Goal: Book appointment/travel/reservation

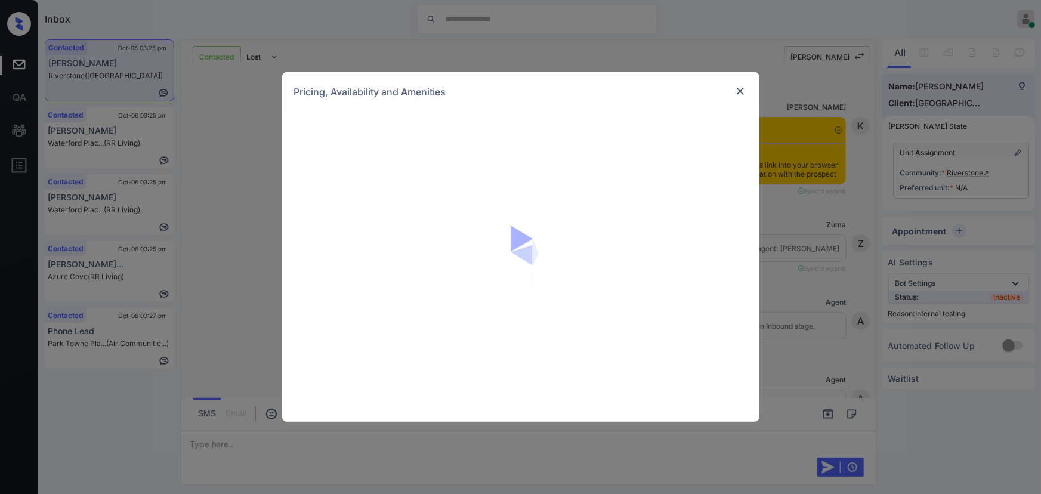
scroll to position [2388, 0]
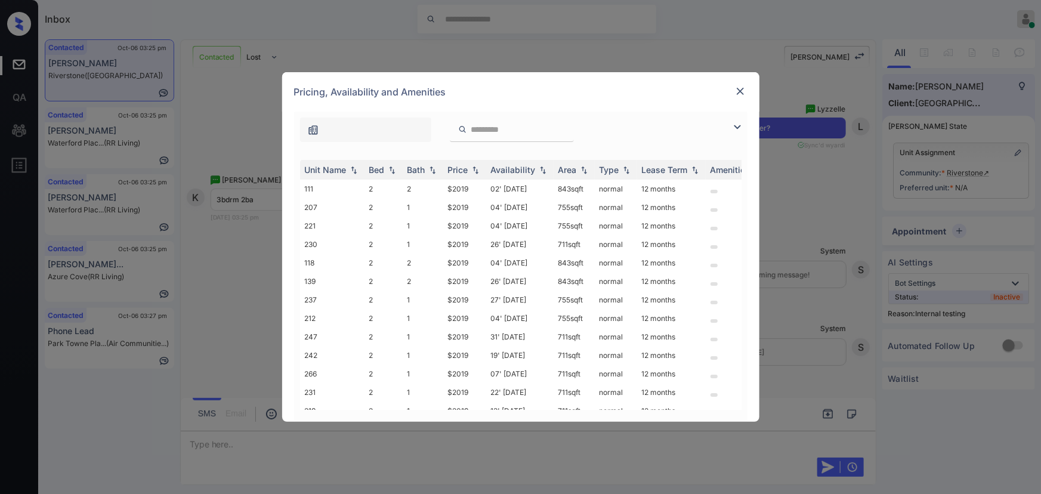
click at [736, 125] on img at bounding box center [737, 127] width 14 height 14
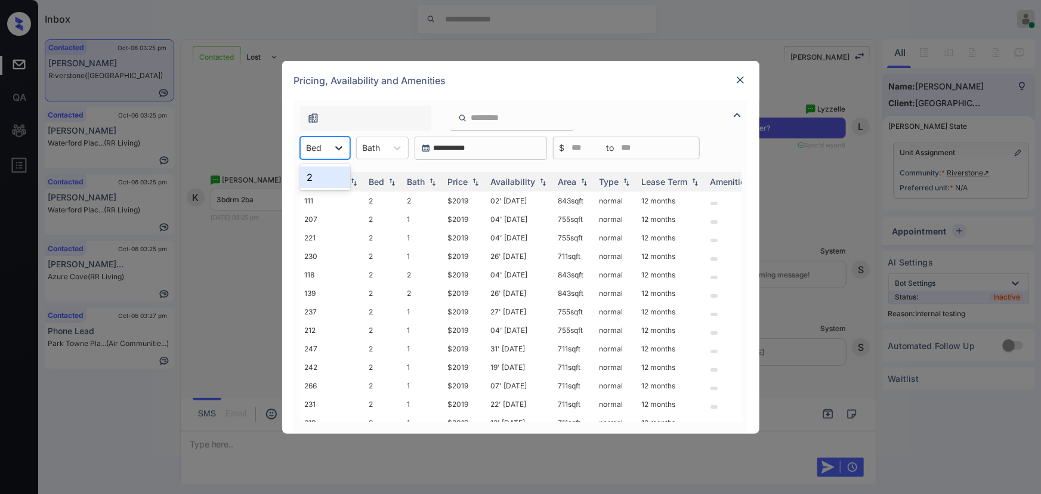
click at [337, 149] on icon at bounding box center [338, 148] width 7 height 4
click at [328, 185] on div "2" at bounding box center [325, 176] width 50 height 21
click at [408, 151] on icon at bounding box center [405, 148] width 12 height 12
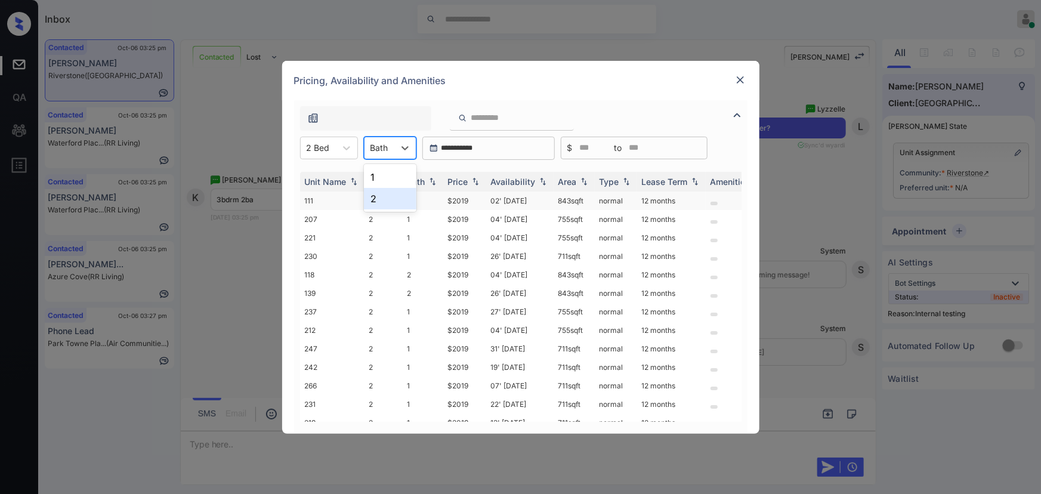
click at [384, 199] on div "2" at bounding box center [390, 198] width 53 height 21
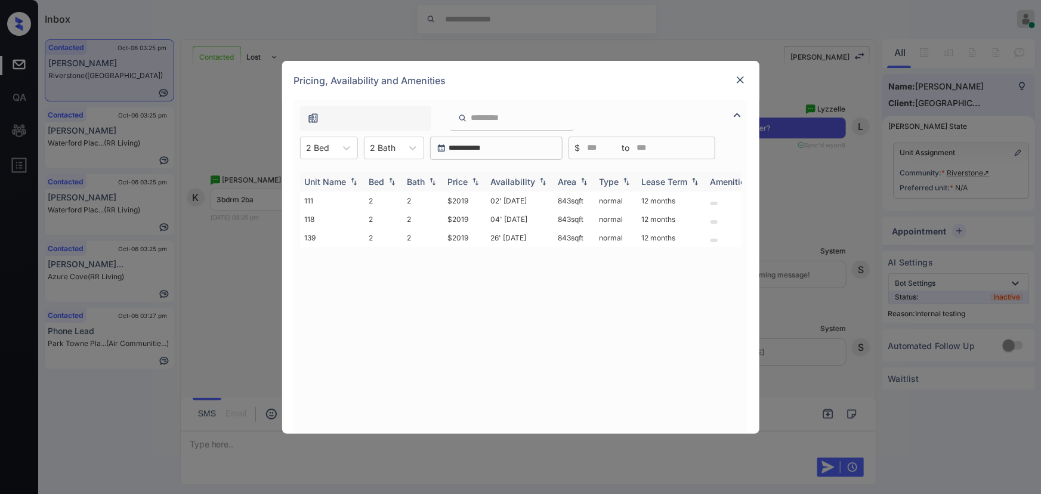
click at [479, 184] on img at bounding box center [476, 181] width 12 height 8
click at [479, 184] on img at bounding box center [476, 181] width 12 height 9
click at [464, 203] on td "$2019" at bounding box center [464, 201] width 43 height 18
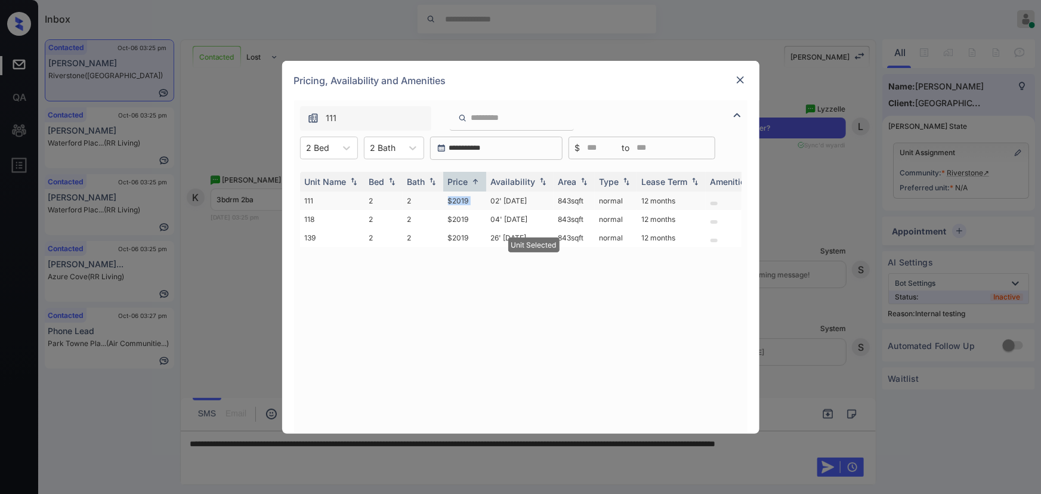
click at [464, 203] on td "$2019" at bounding box center [464, 201] width 43 height 18
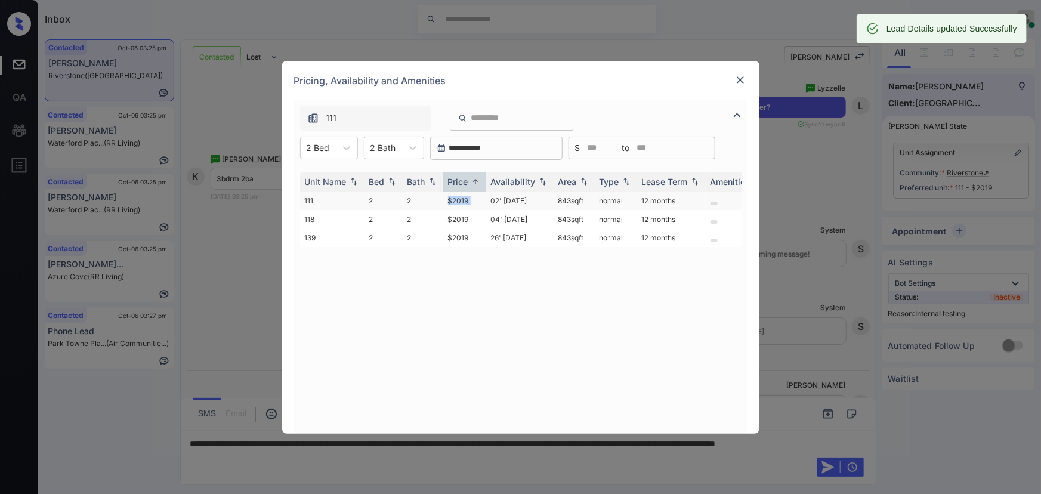
copy td "843 sqft"
drag, startPoint x: 587, startPoint y: 199, endPoint x: 554, endPoint y: 197, distance: 32.8
click at [554, 197] on td "843 sqft" at bounding box center [574, 201] width 41 height 18
click at [737, 74] on img at bounding box center [740, 80] width 12 height 12
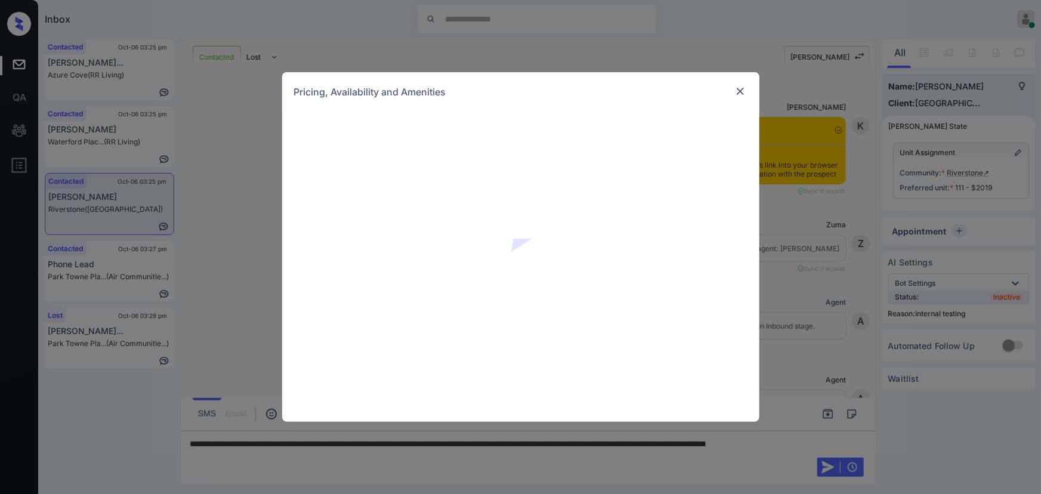
scroll to position [2466, 0]
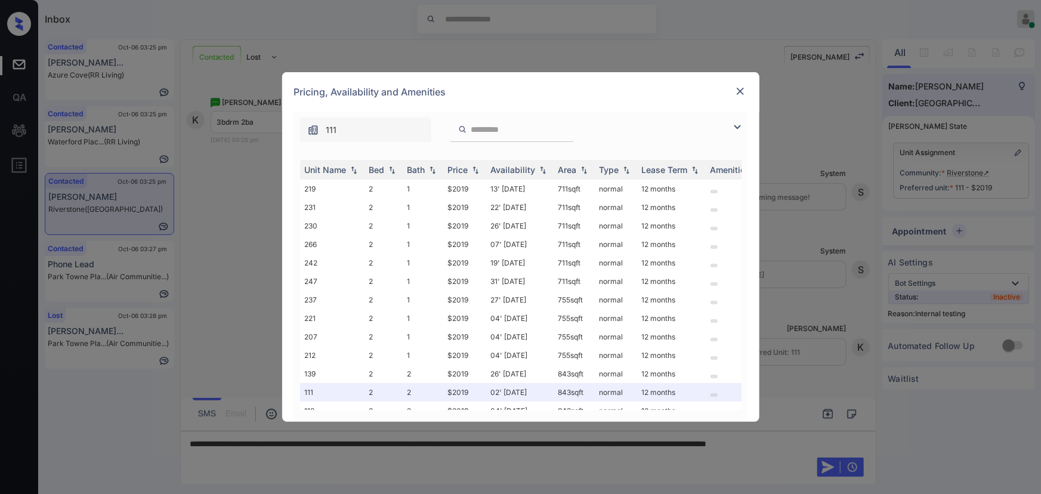
click at [736, 125] on img at bounding box center [737, 127] width 14 height 14
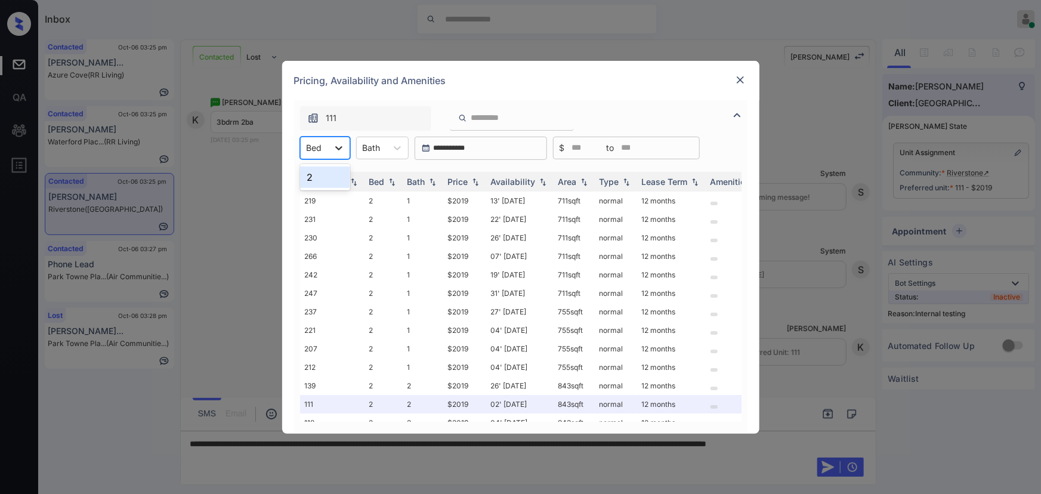
click at [346, 146] on div at bounding box center [338, 147] width 21 height 21
click at [321, 176] on div "2" at bounding box center [325, 176] width 50 height 21
click at [399, 147] on icon at bounding box center [405, 148] width 12 height 12
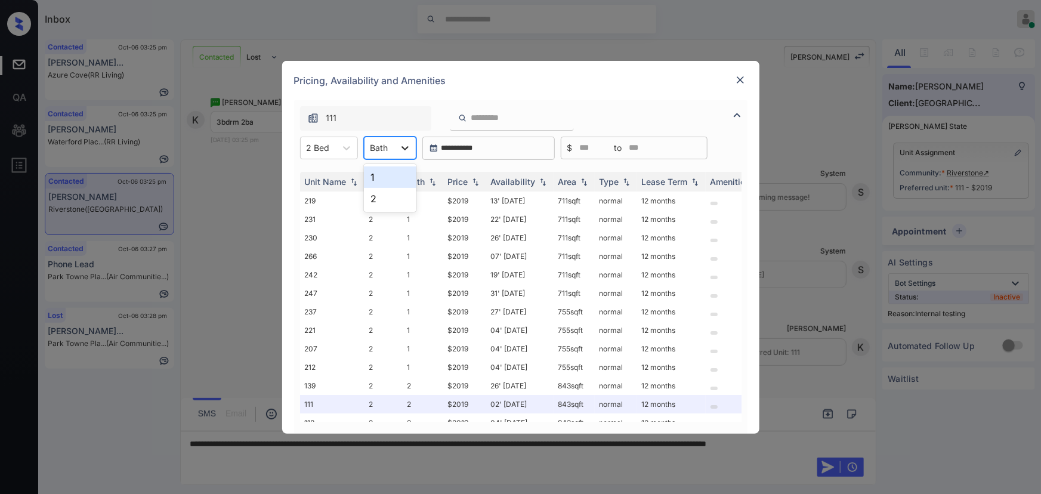
click at [382, 178] on div "1" at bounding box center [390, 176] width 53 height 21
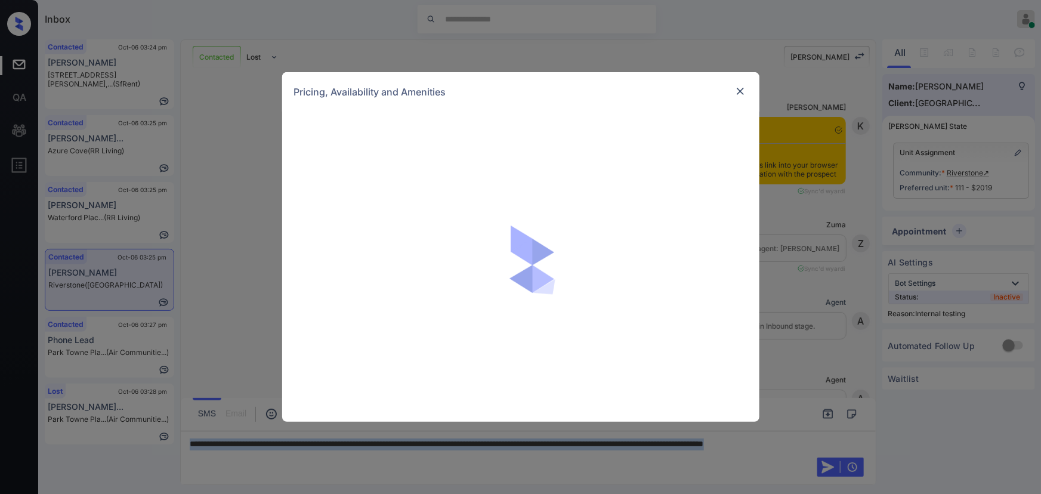
scroll to position [2466, 0]
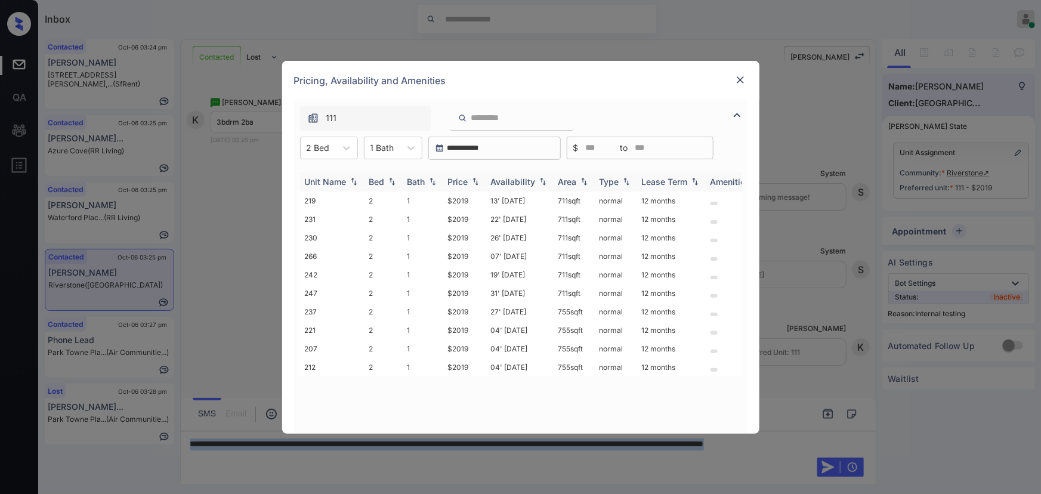
click at [477, 180] on img at bounding box center [476, 181] width 12 height 8
click at [476, 180] on img at bounding box center [476, 181] width 12 height 9
click at [740, 78] on img at bounding box center [740, 80] width 12 height 12
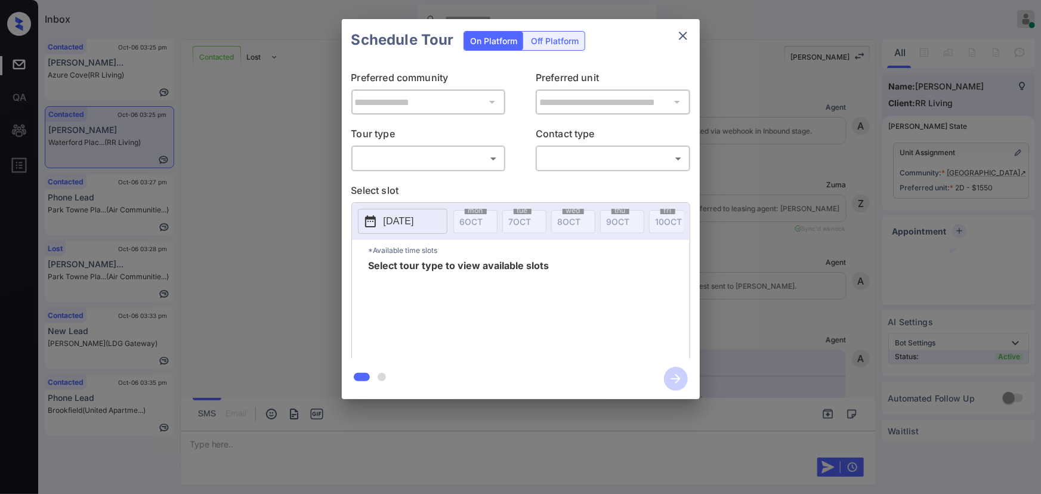
scroll to position [2189, 0]
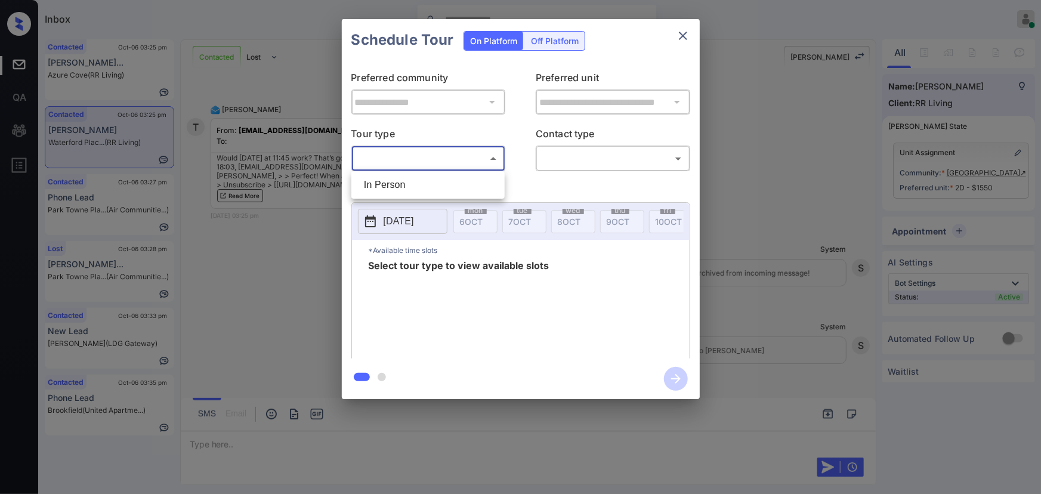
click at [439, 156] on body "Inbox Kenneth Umali Online Set yourself offline Set yourself on break Profile S…" at bounding box center [520, 247] width 1041 height 494
click at [423, 185] on li "In Person" at bounding box center [427, 184] width 147 height 21
type input "********"
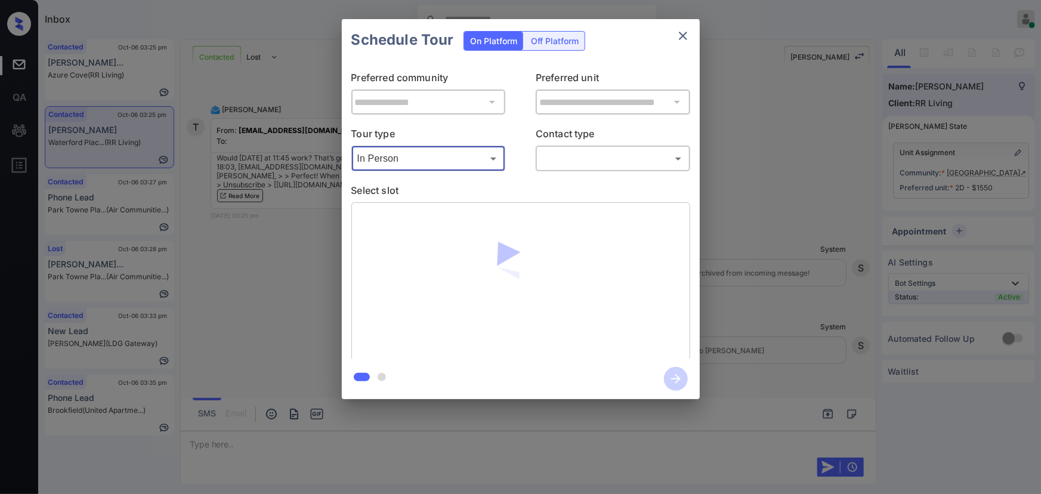
click at [582, 162] on body "Inbox Kenneth Umali Online Set yourself offline Set yourself on break Profile S…" at bounding box center [520, 247] width 1041 height 494
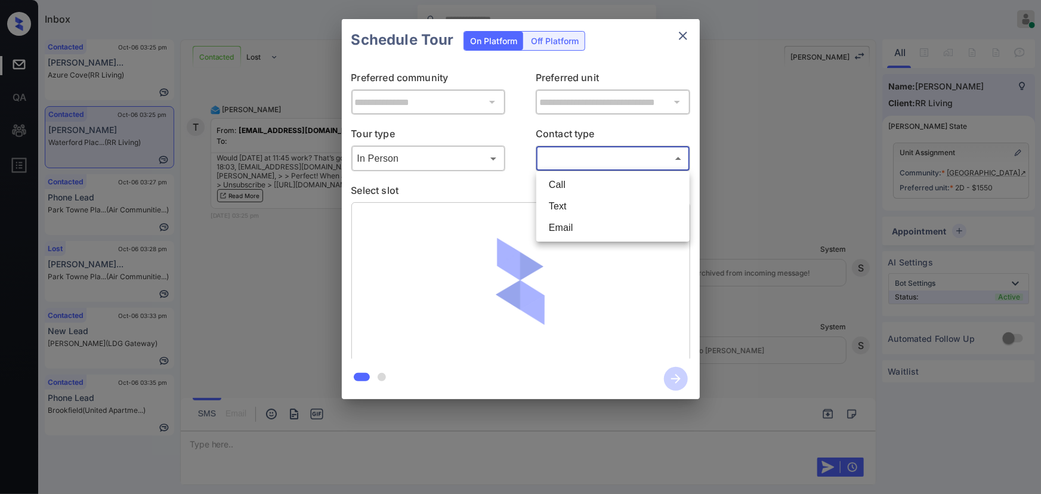
click at [566, 214] on li "Text" at bounding box center [612, 206] width 147 height 21
type input "****"
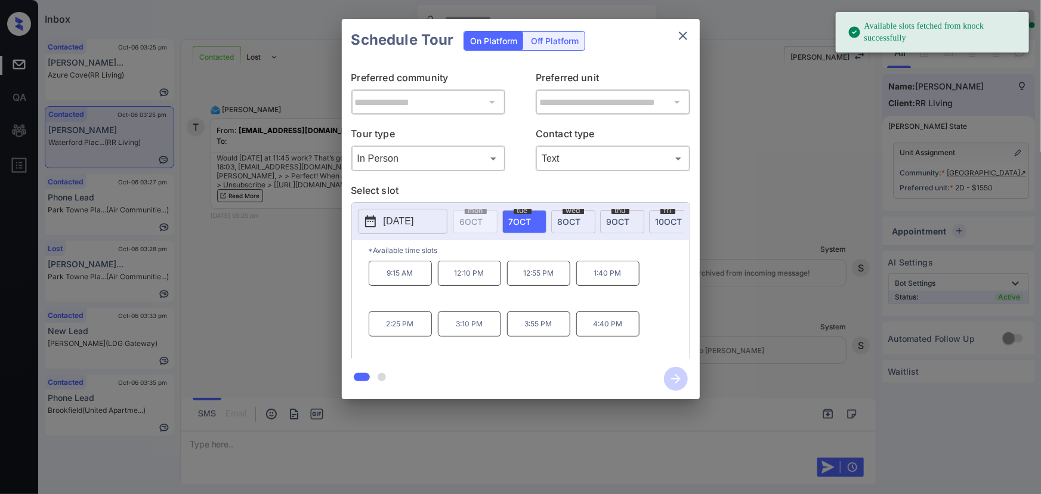
click at [568, 217] on span "8 OCT" at bounding box center [569, 222] width 23 height 10
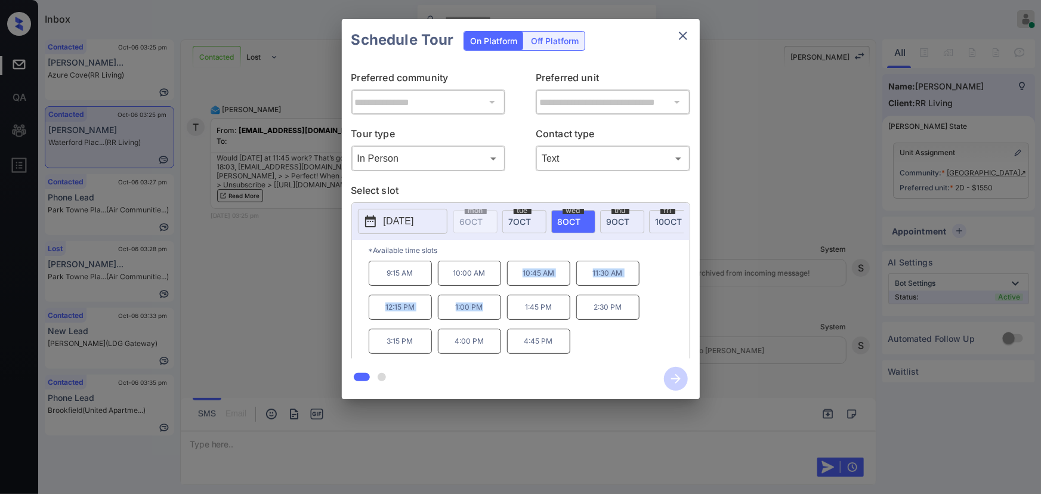
drag, startPoint x: 487, startPoint y: 316, endPoint x: 520, endPoint y: 285, distance: 45.2
click at [520, 285] on div "9:15 AM 10:00 AM 10:45 AM 11:30 AM 12:15 PM 1:00 PM 1:45 PM 2:30 PM 3:15 PM 4:0…" at bounding box center [529, 308] width 321 height 95
copy div "10:45 AM 11:30 AM 12:15 PM 1:00 PM"
click at [418, 430] on div at bounding box center [520, 247] width 1041 height 494
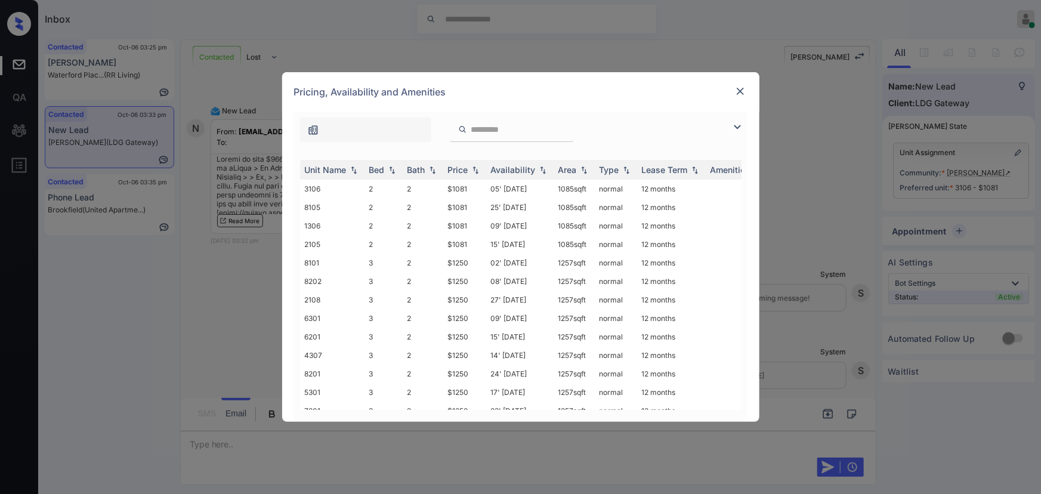
scroll to position [33, 0]
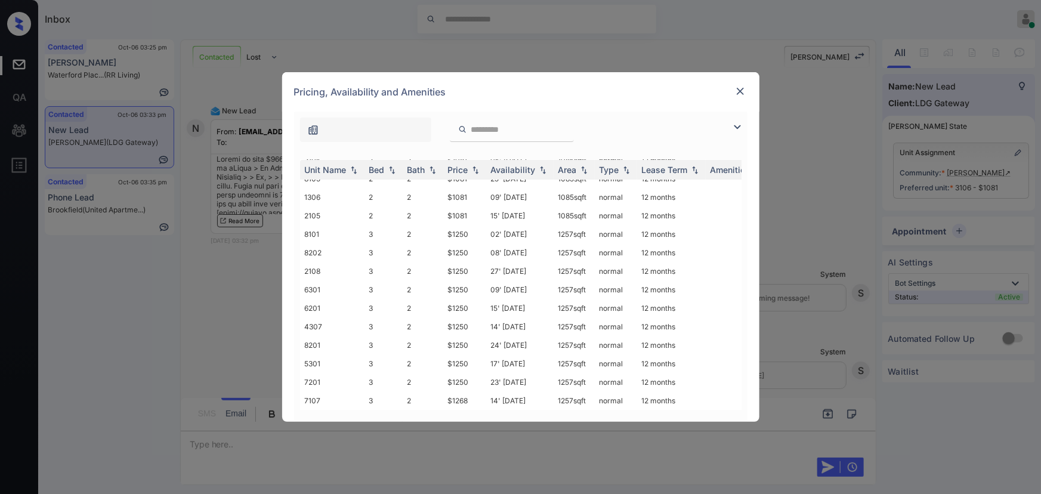
click at [736, 126] on img at bounding box center [737, 127] width 14 height 14
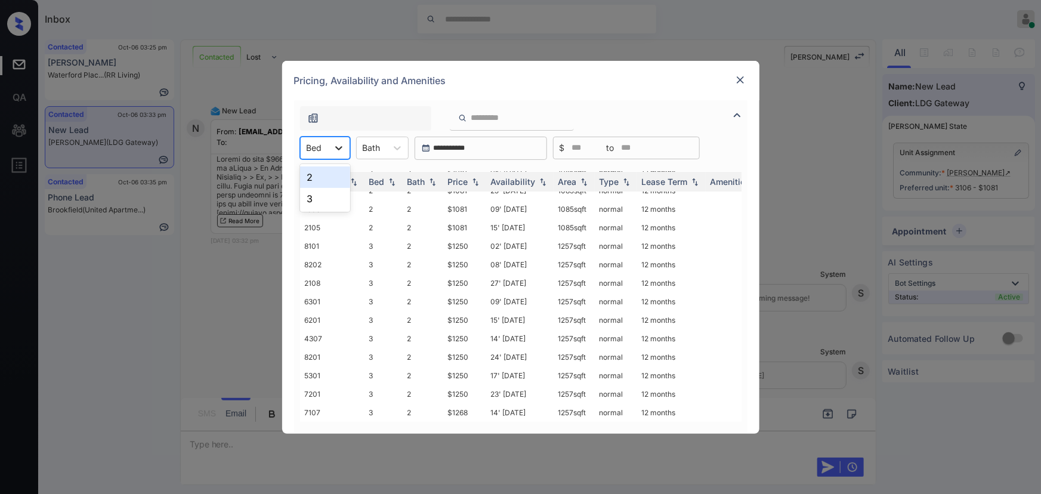
click at [339, 146] on icon at bounding box center [339, 148] width 12 height 12
drag, startPoint x: 322, startPoint y: 180, endPoint x: 403, endPoint y: 149, distance: 87.1
click at [322, 180] on div "2" at bounding box center [325, 176] width 50 height 21
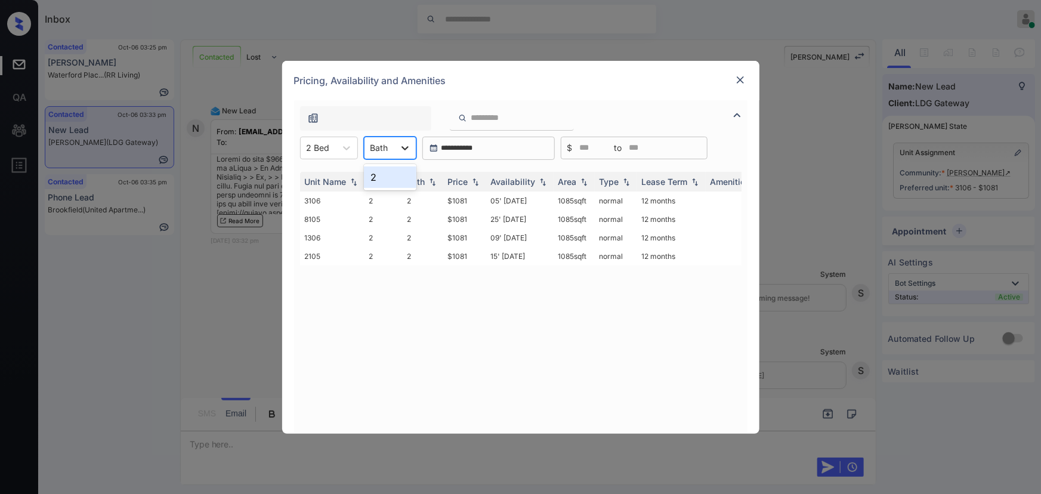
click at [403, 149] on icon at bounding box center [405, 148] width 7 height 4
drag, startPoint x: 380, startPoint y: 178, endPoint x: 390, endPoint y: 183, distance: 11.2
click at [381, 178] on div "2" at bounding box center [390, 176] width 53 height 21
click at [477, 184] on img at bounding box center [476, 181] width 12 height 8
click at [477, 183] on img at bounding box center [476, 181] width 12 height 9
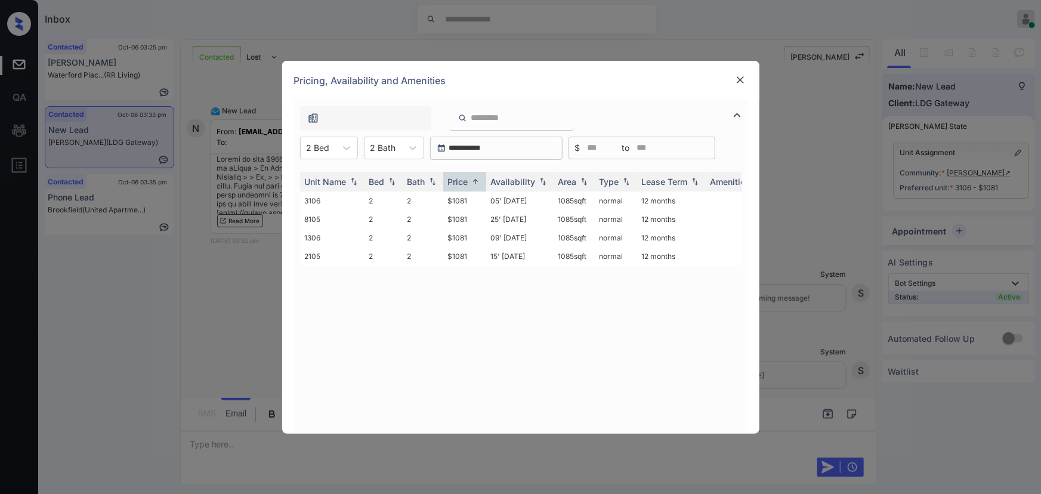
click at [737, 81] on img at bounding box center [740, 80] width 12 height 12
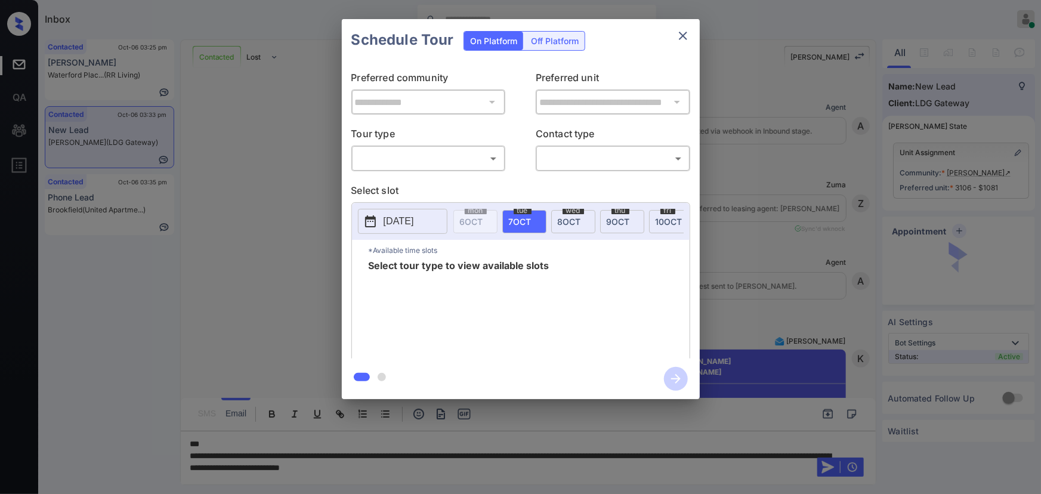
scroll to position [2434, 0]
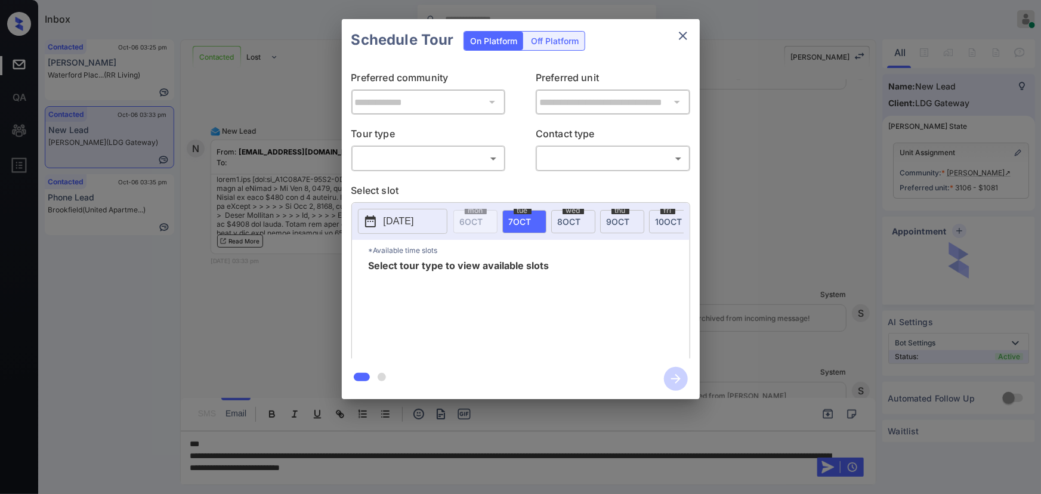
click at [805, 236] on div "**********" at bounding box center [520, 209] width 1041 height 418
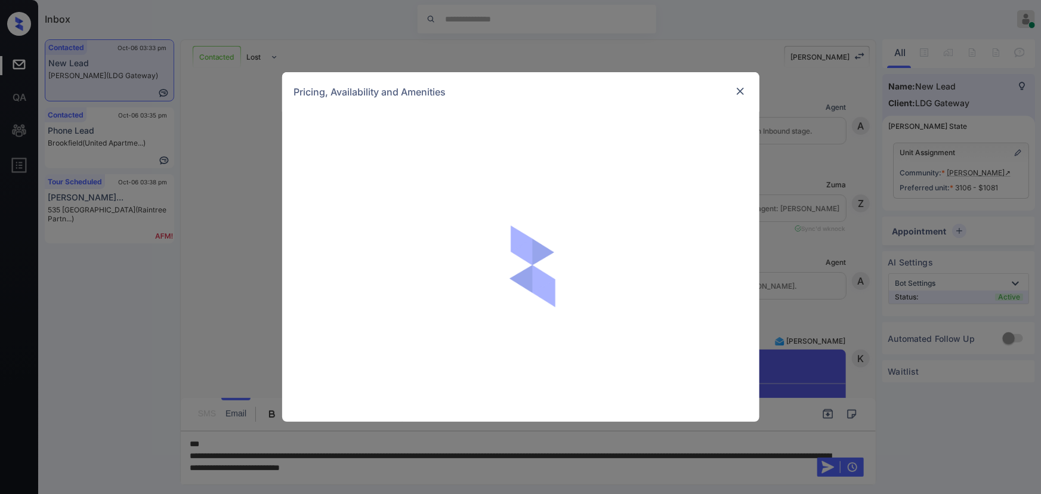
scroll to position [2434, 0]
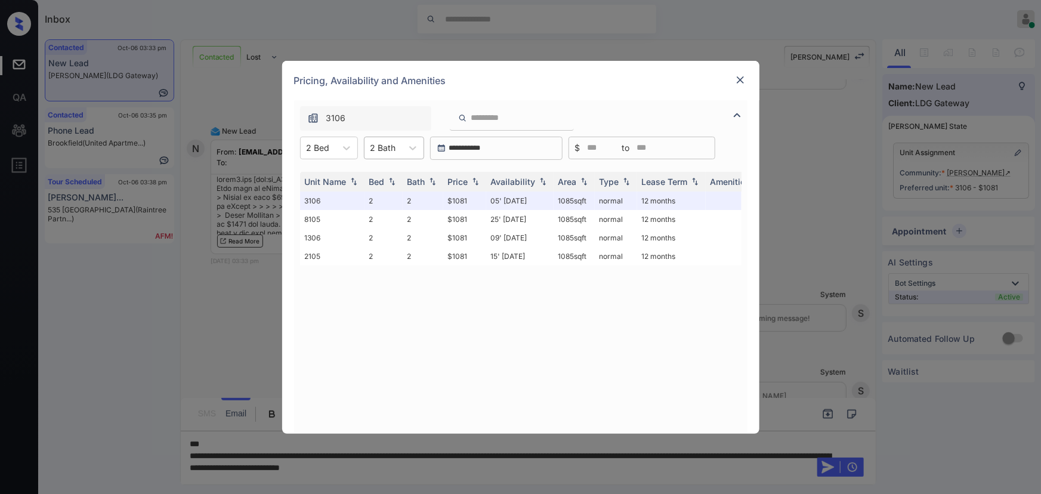
click at [397, 149] on div "2 Bath" at bounding box center [384, 147] width 38 height 17
click at [384, 175] on div "2" at bounding box center [394, 176] width 60 height 21
click at [403, 147] on icon at bounding box center [405, 148] width 7 height 4
click at [385, 174] on div "2" at bounding box center [390, 176] width 53 height 21
click at [473, 182] on img at bounding box center [476, 181] width 12 height 8
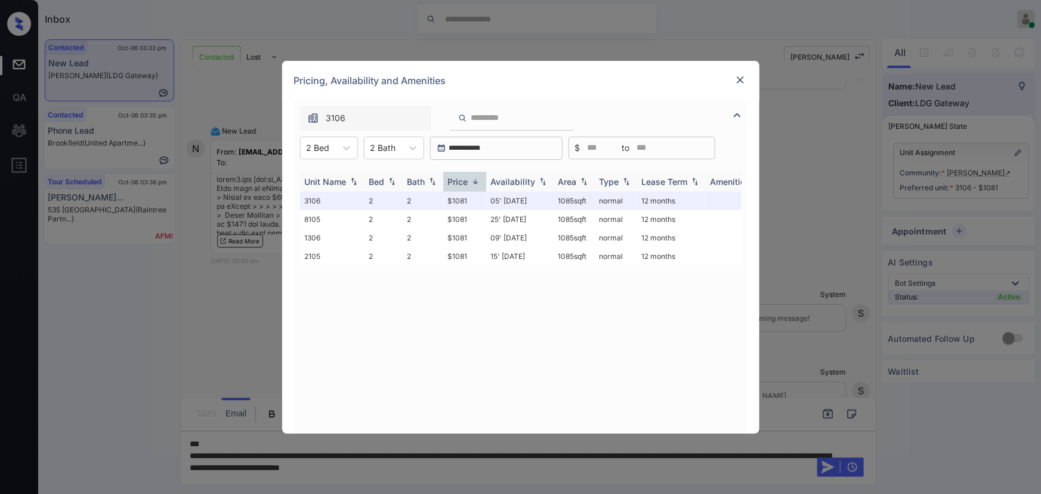
click at [473, 181] on img at bounding box center [476, 181] width 12 height 9
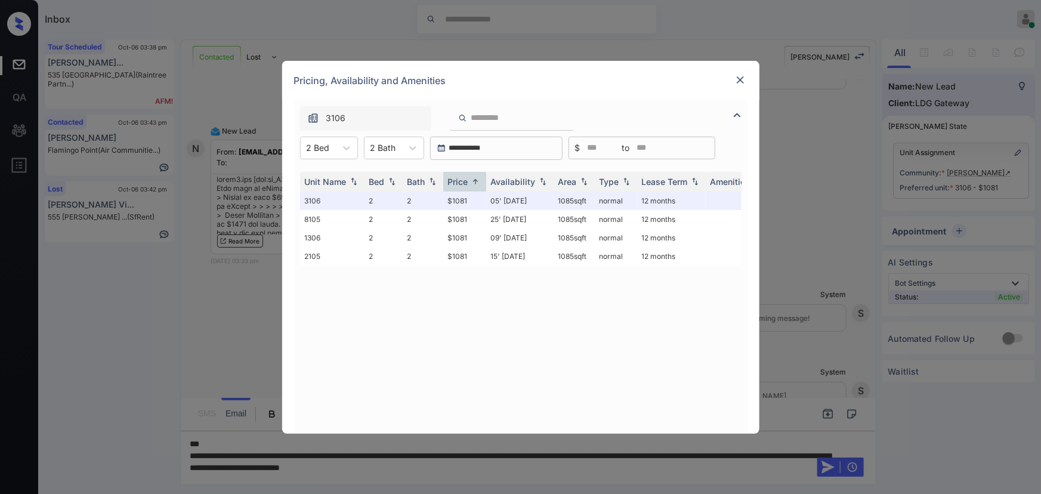
click at [739, 78] on img at bounding box center [740, 80] width 12 height 12
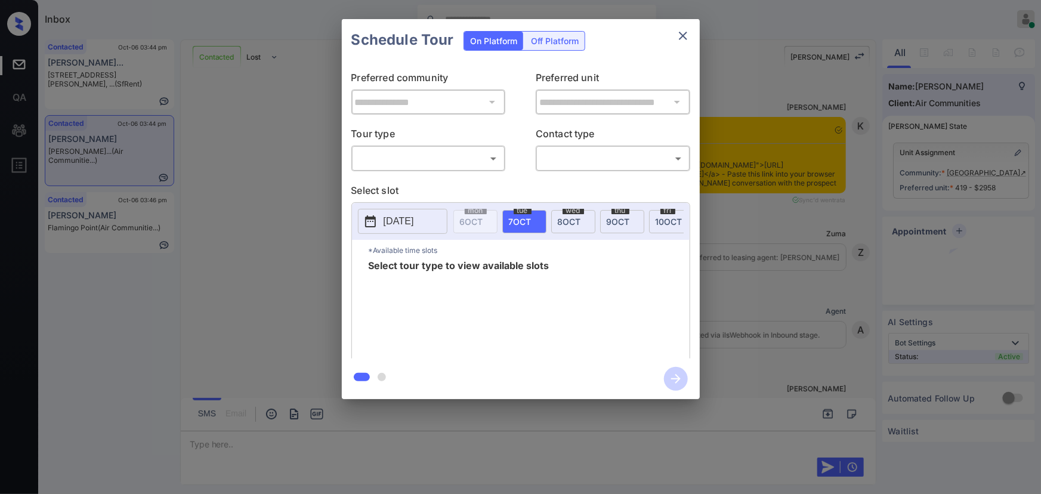
scroll to position [1144, 0]
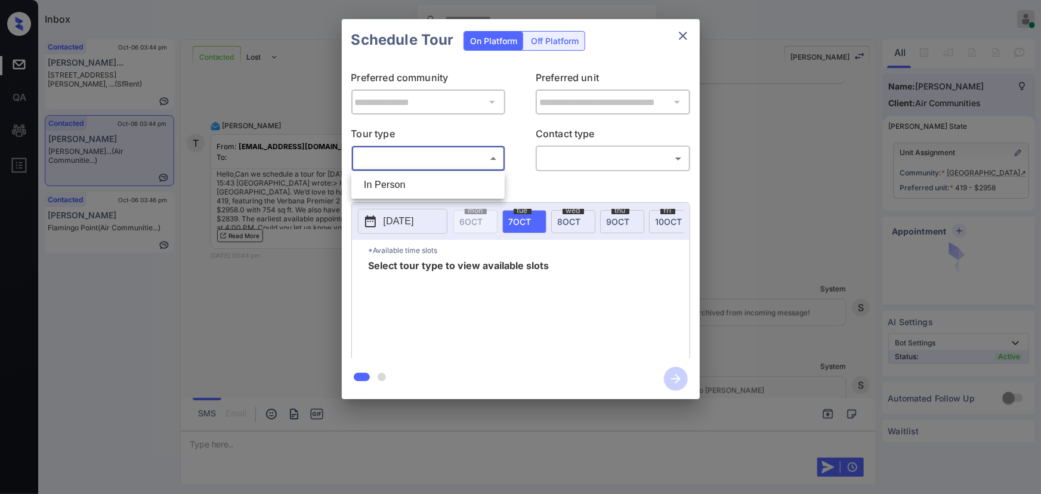
click at [381, 163] on body "Inbox Kenneth Umali Online Set yourself offline Set yourself on break Profile S…" at bounding box center [520, 247] width 1041 height 494
click at [384, 188] on li "In Person" at bounding box center [427, 184] width 147 height 21
type input "********"
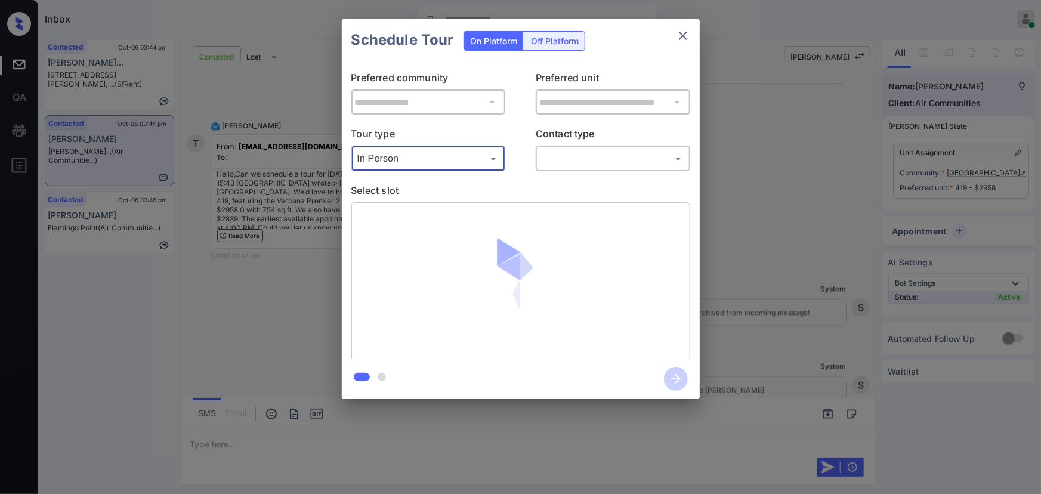
click at [619, 171] on div "**********" at bounding box center [521, 210] width 358 height 298
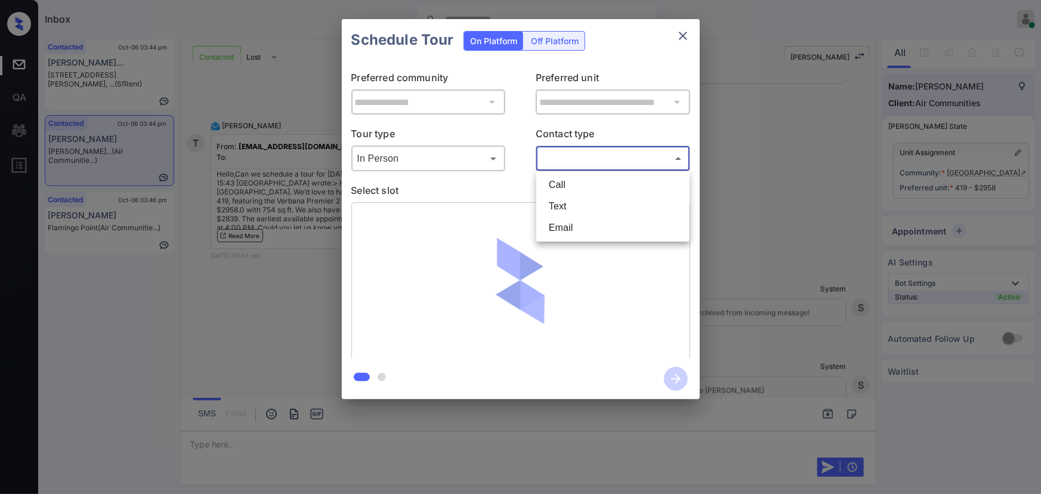
click at [587, 165] on body "Inbox Kenneth Umali Online Set yourself offline Set yourself on break Profile S…" at bounding box center [520, 247] width 1041 height 494
click at [562, 206] on li "Text" at bounding box center [612, 206] width 147 height 21
type input "****"
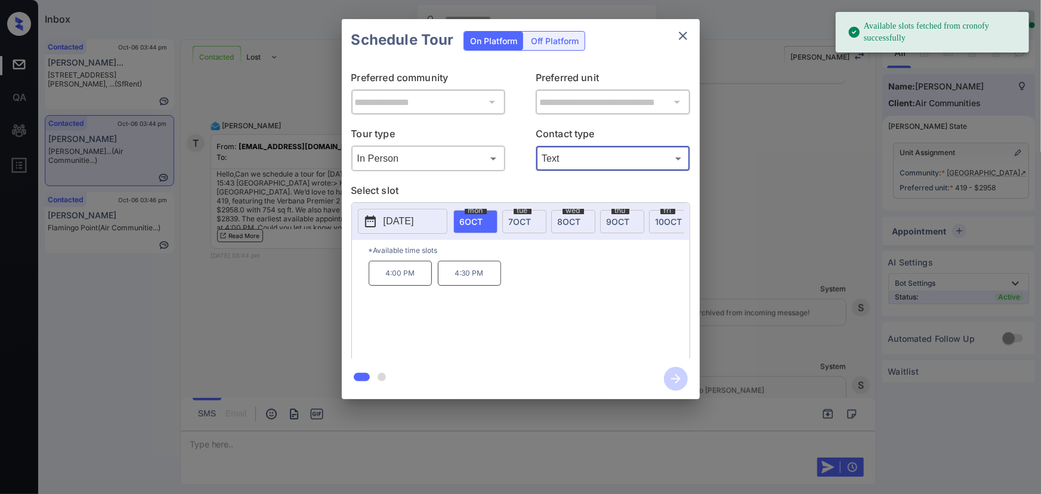
click at [408, 219] on p "[DATE]" at bounding box center [399, 221] width 30 height 14
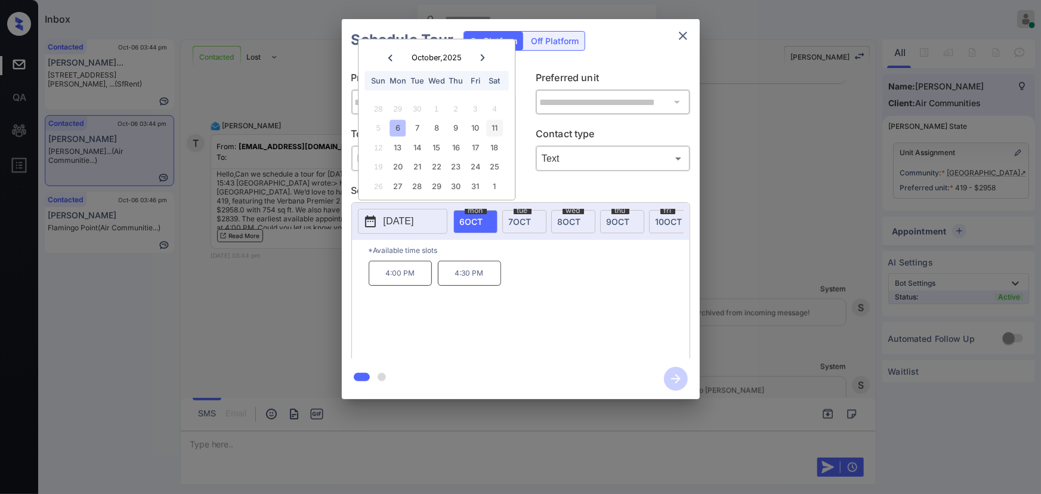
click at [492, 124] on div "11" at bounding box center [495, 128] width 16 height 16
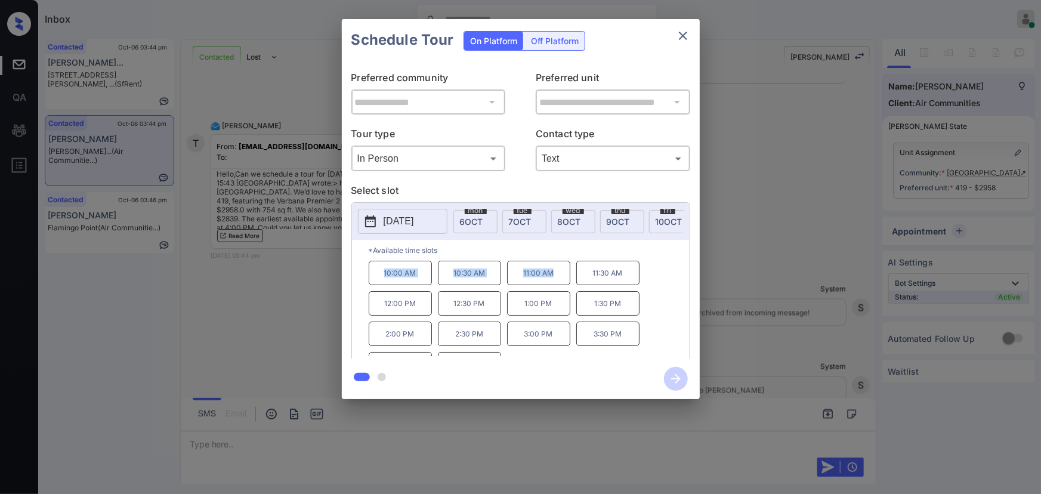
copy div "10:00 AM 10:30 AM 11:00 AM"
drag, startPoint x: 557, startPoint y: 280, endPoint x: 381, endPoint y: 275, distance: 176.7
click at [381, 275] on div "10:00 AM 10:30 AM 11:00 AM 11:30 AM 12:00 PM 12:30 PM 1:00 PM 1:30 PM 2:00 PM 2…" at bounding box center [529, 308] width 321 height 95
click at [362, 443] on div at bounding box center [520, 247] width 1041 height 494
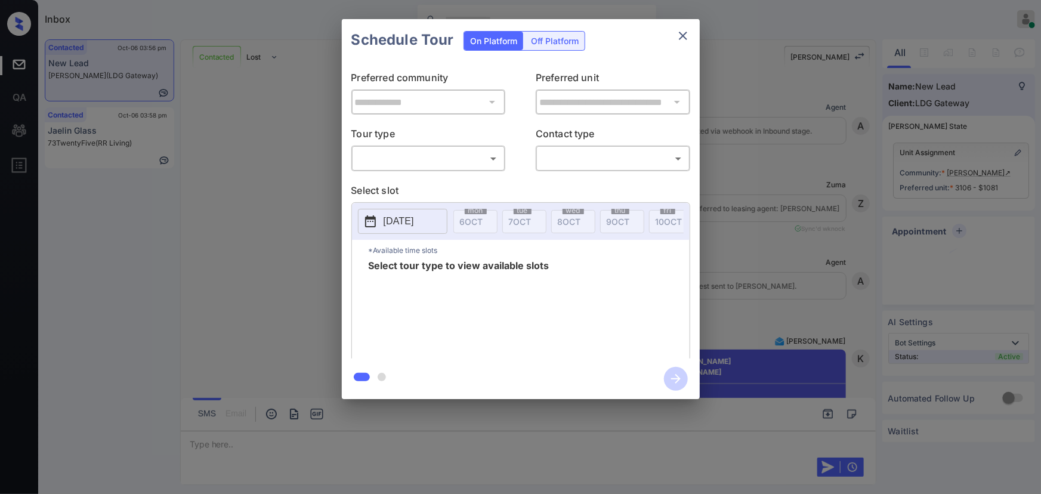
scroll to position [3006, 0]
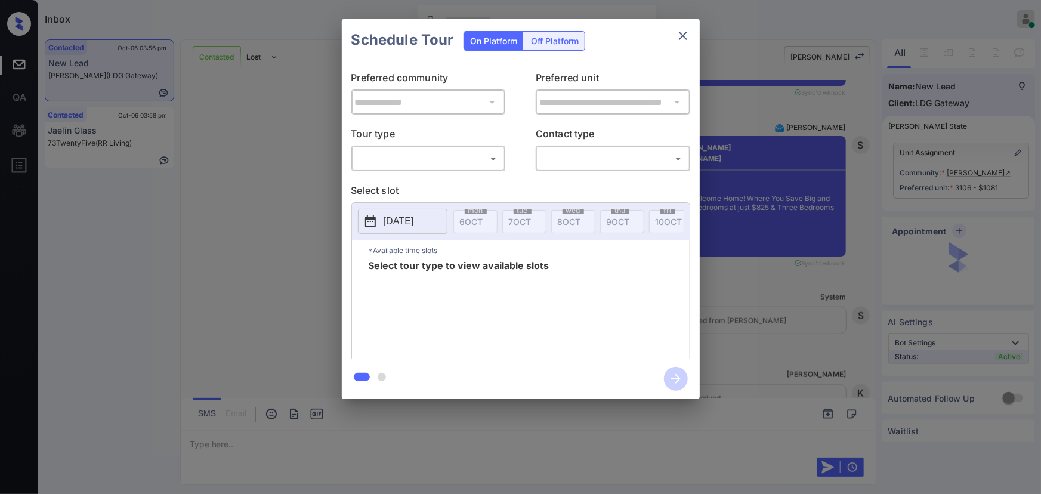
click at [430, 158] on body "Inbox [PERSON_NAME] Online Set yourself offline Set yourself on break Profile S…" at bounding box center [520, 247] width 1041 height 494
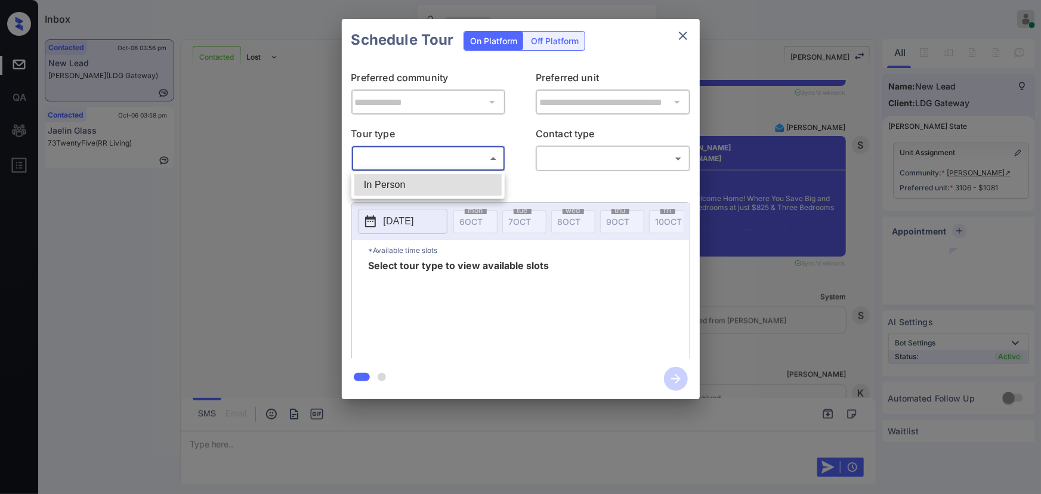
click at [412, 178] on li "In Person" at bounding box center [427, 184] width 147 height 21
type input "********"
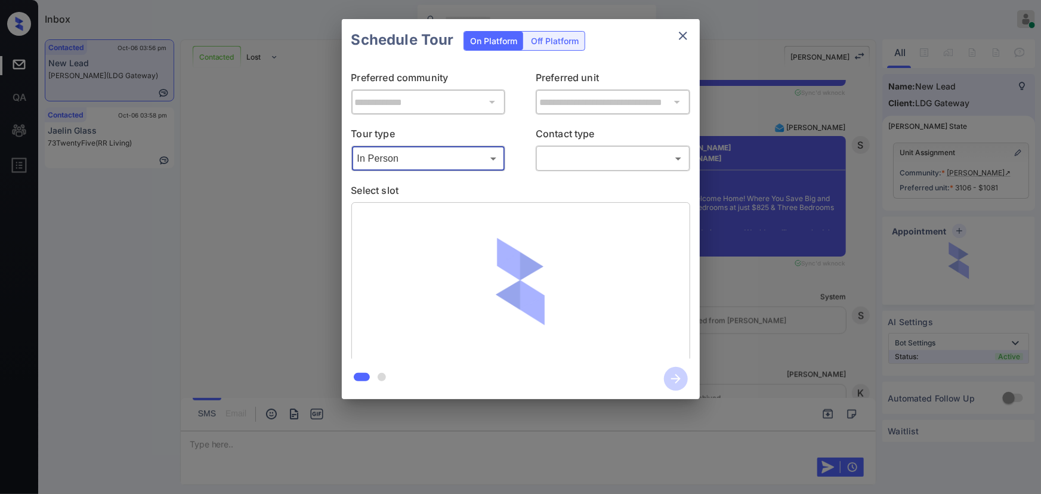
click at [611, 165] on body "Inbox [PERSON_NAME] Online Set yourself offline Set yourself on break Profile S…" at bounding box center [520, 247] width 1041 height 494
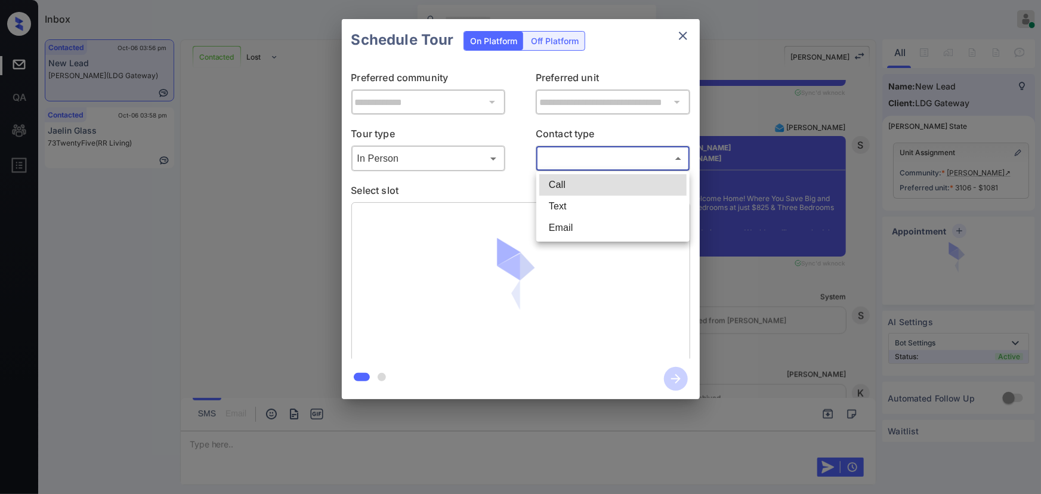
click at [585, 202] on li "Text" at bounding box center [612, 206] width 147 height 21
type input "****"
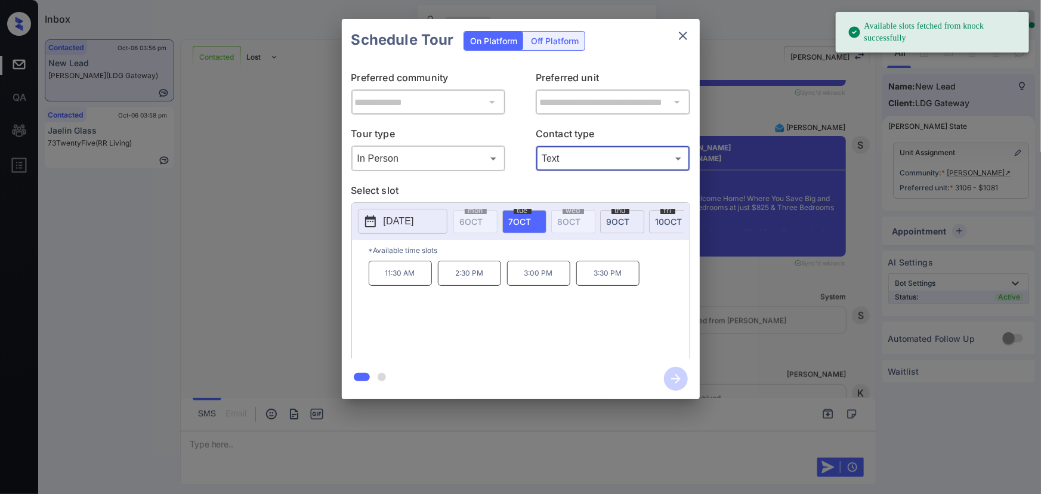
click at [411, 223] on p "[DATE]" at bounding box center [399, 221] width 30 height 14
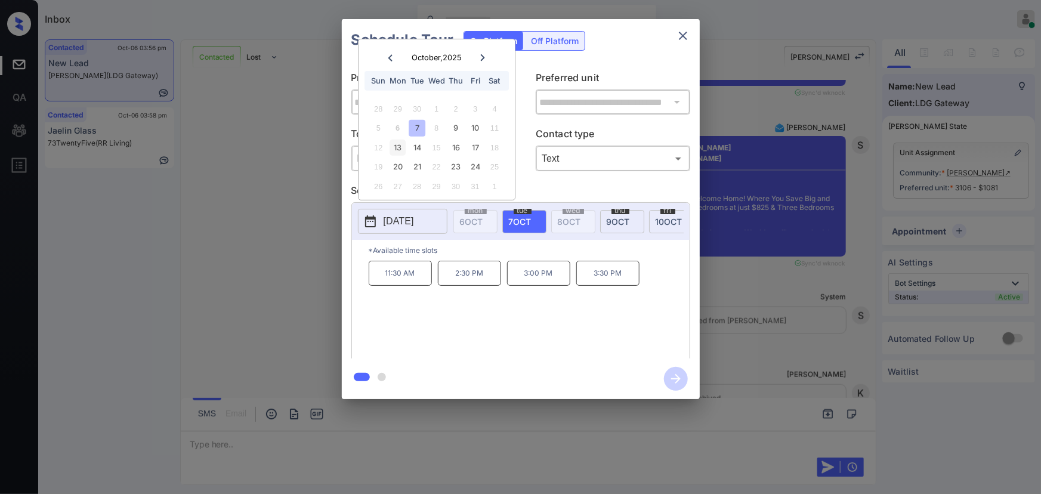
click at [400, 146] on div "13" at bounding box center [398, 148] width 16 height 16
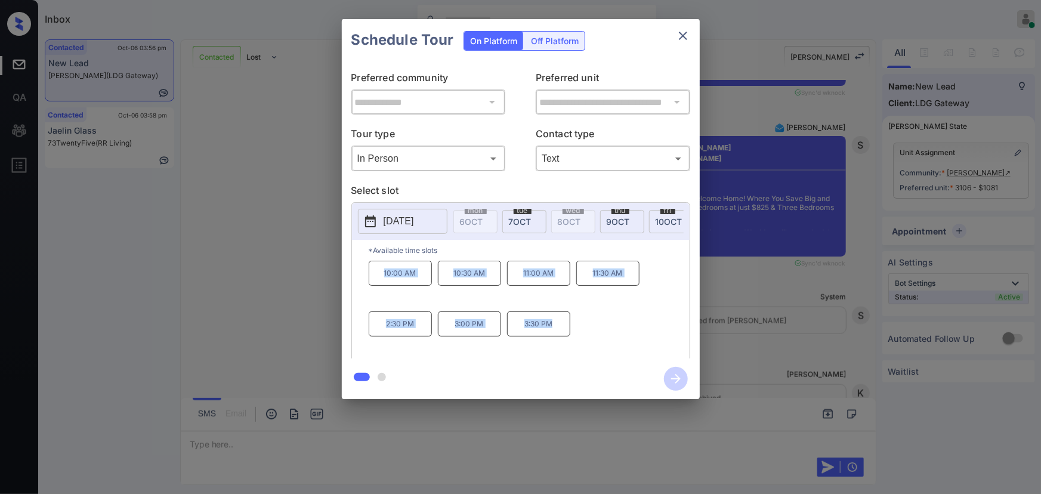
drag, startPoint x: 563, startPoint y: 331, endPoint x: 380, endPoint y: 276, distance: 191.1
click at [380, 276] on div "10:00 AM 10:30 AM 11:00 AM 11:30 AM 2:30 PM 3:00 PM 3:30 PM" at bounding box center [529, 308] width 321 height 95
copy div "10:00 AM 10:30 AM 11:00 AM 11:30 AM 2:30 PM 3:00 PM 3:30 PM"
click at [515, 449] on div at bounding box center [520, 247] width 1041 height 494
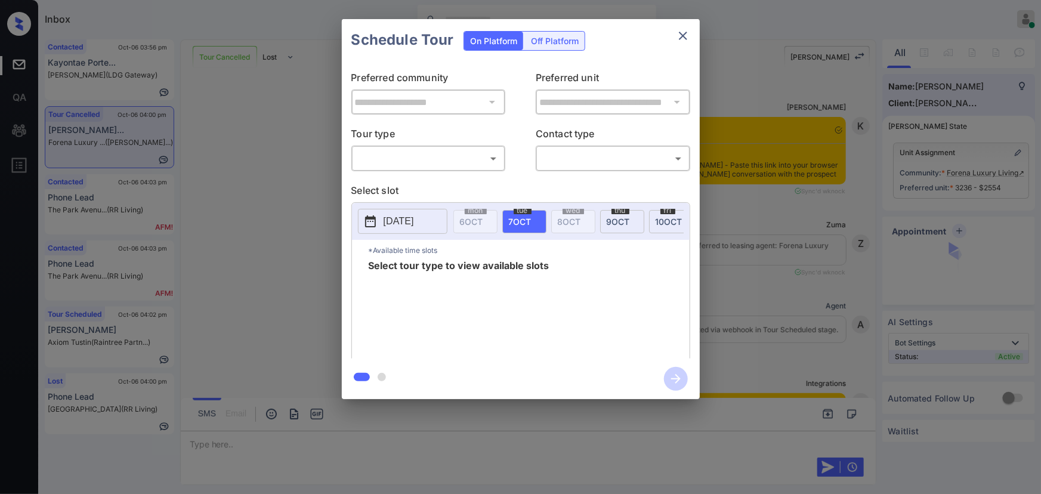
scroll to position [4060, 0]
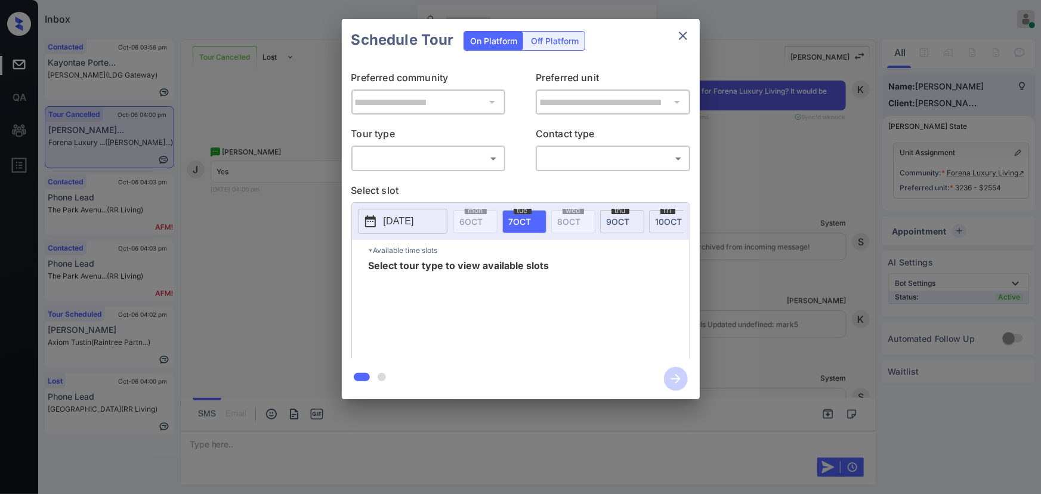
click at [415, 158] on body "Inbox [PERSON_NAME] Online Set yourself offline Set yourself on break Profile S…" at bounding box center [520, 247] width 1041 height 494
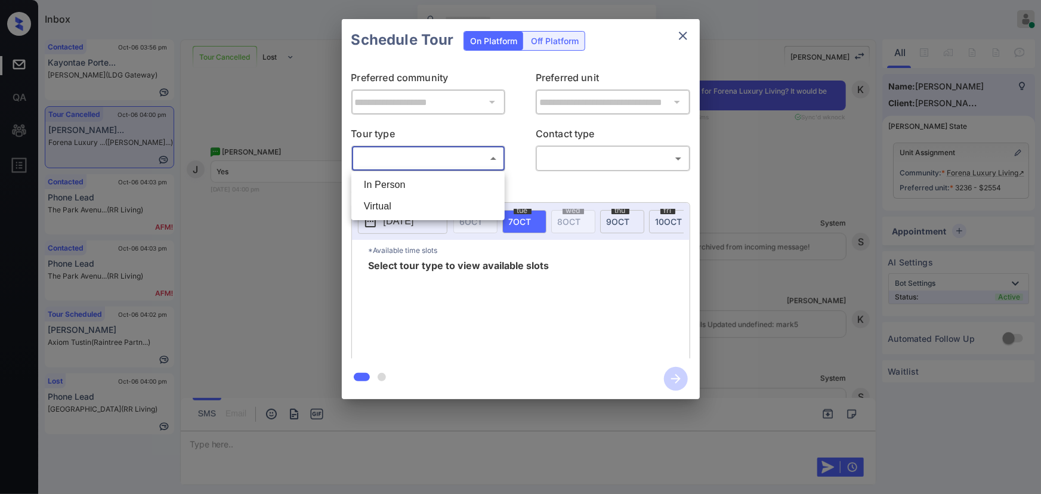
drag, startPoint x: 401, startPoint y: 178, endPoint x: 414, endPoint y: 173, distance: 14.2
click at [402, 178] on li "In Person" at bounding box center [427, 184] width 147 height 21
type input "********"
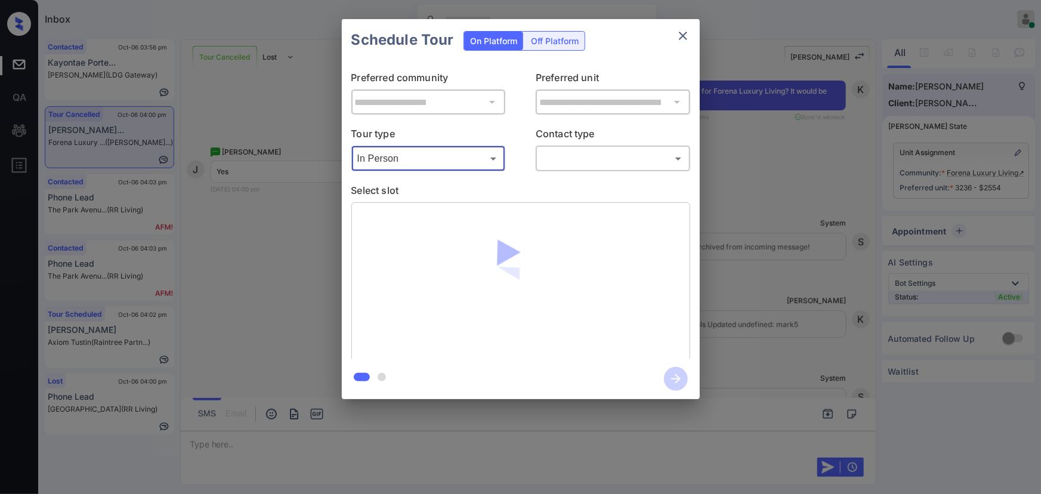
click at [564, 158] on body "Inbox Kenneth Umali Online Set yourself offline Set yourself on break Profile S…" at bounding box center [520, 247] width 1041 height 494
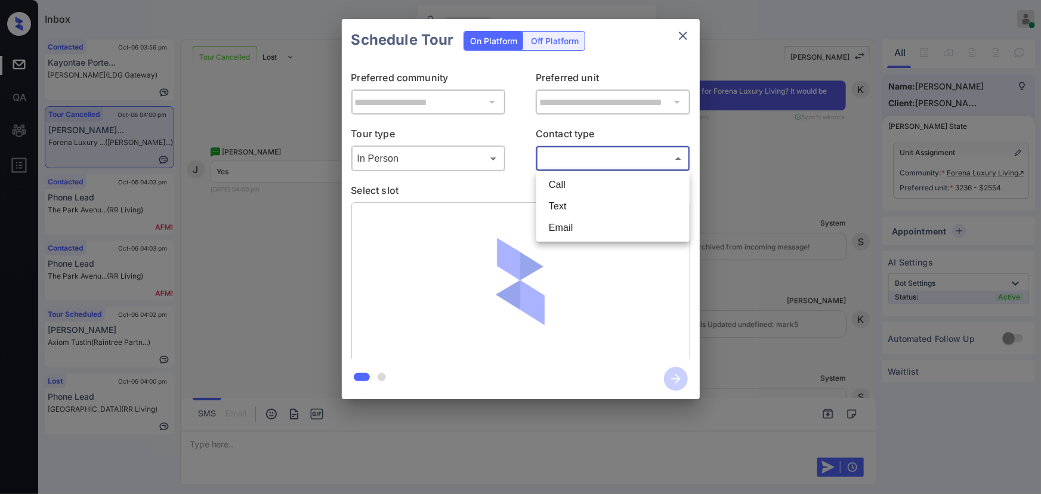
click at [552, 209] on li "Text" at bounding box center [612, 206] width 147 height 21
type input "****"
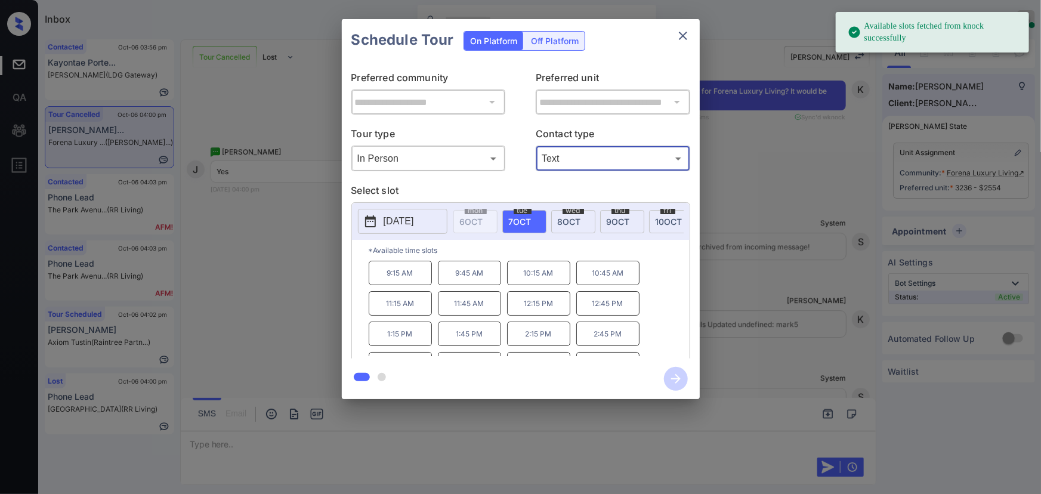
click at [524, 219] on span "7 OCT" at bounding box center [520, 222] width 23 height 10
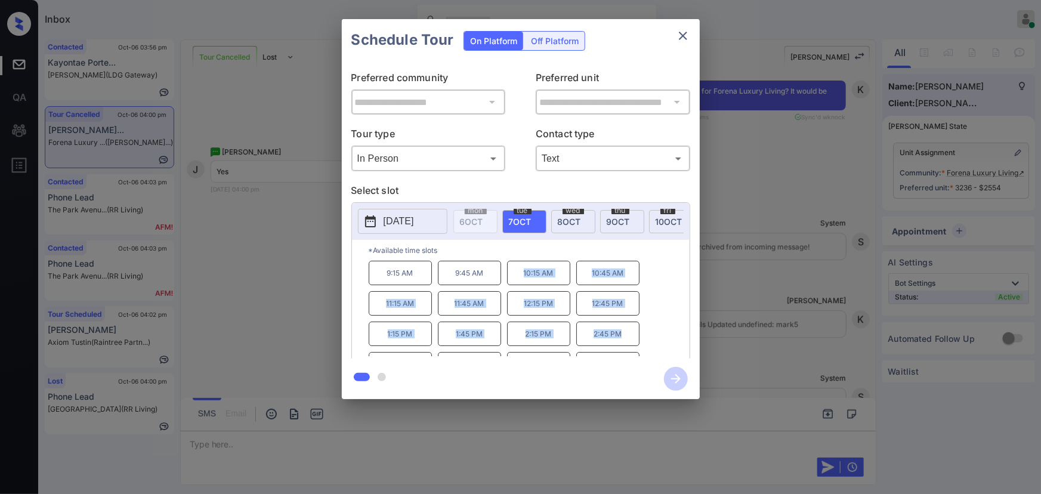
copy div "10:15 AM 10:45 AM 11:15 AM 11:45 AM 12:15 PM 12:45 PM 1:15 PM 1:45 PM 2:15 PM 2…"
drag, startPoint x: 626, startPoint y: 342, endPoint x: 511, endPoint y: 285, distance: 128.6
click at [518, 279] on div "9:15 AM 9:45 AM 10:15 AM 10:45 AM 11:15 AM 11:45 AM 12:15 PM 12:45 PM 1:15 PM 1…" at bounding box center [529, 308] width 321 height 95
click at [438, 440] on div at bounding box center [520, 247] width 1041 height 494
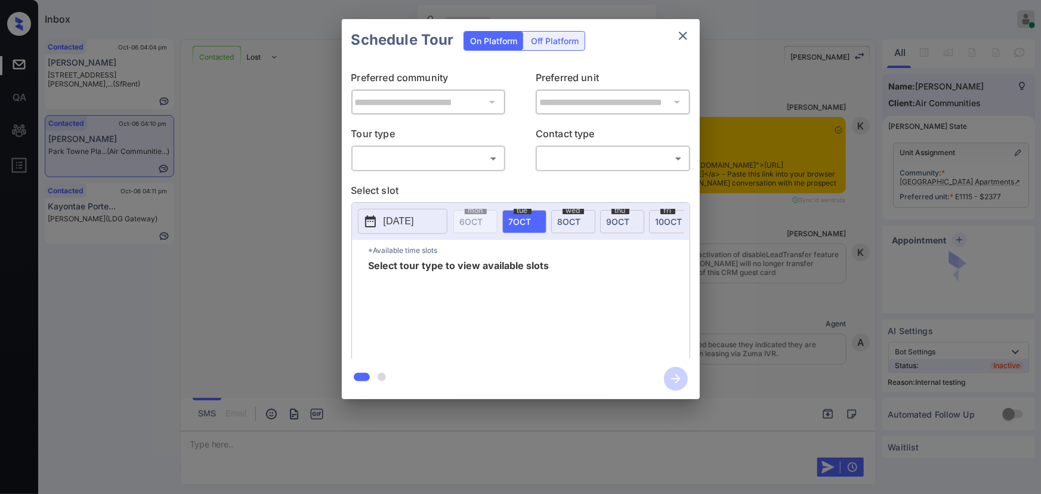
scroll to position [3878, 0]
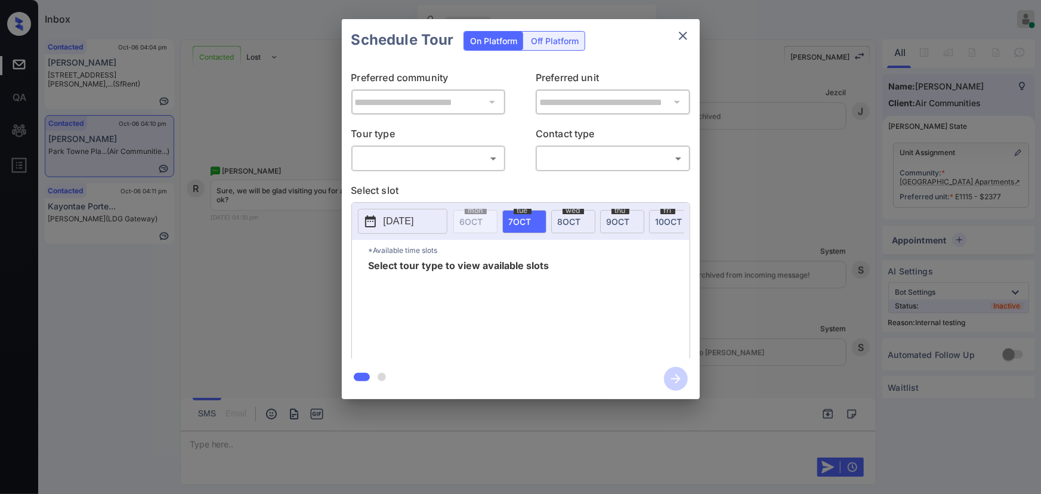
click at [371, 161] on body "Inbox [PERSON_NAME] Online Set yourself offline Set yourself on break Profile S…" at bounding box center [520, 247] width 1041 height 494
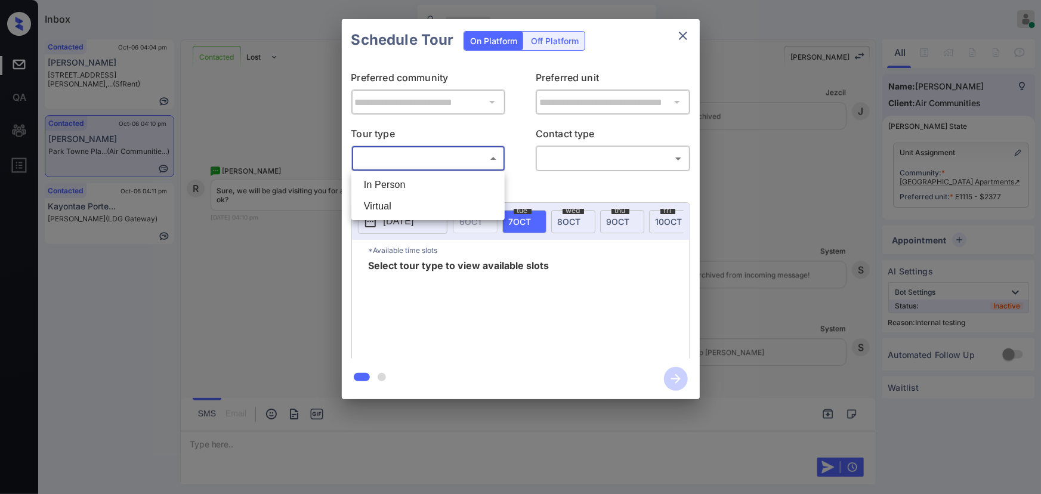
drag, startPoint x: 381, startPoint y: 185, endPoint x: 520, endPoint y: 177, distance: 138.6
click at [384, 185] on li "In Person" at bounding box center [427, 184] width 147 height 21
type input "********"
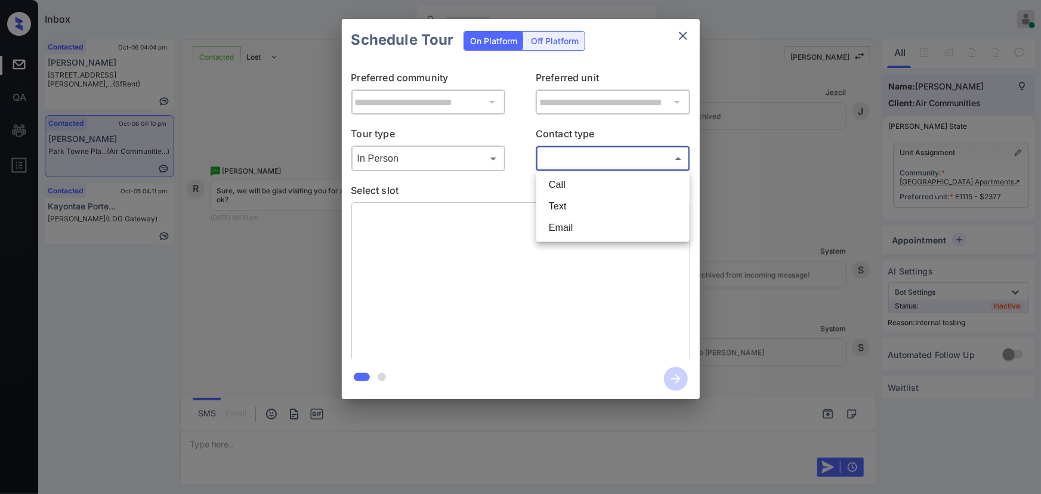
click at [594, 162] on body "Inbox Kenneth Umali Online Set yourself offline Set yourself on break Profile S…" at bounding box center [520, 247] width 1041 height 494
click at [553, 203] on li "Text" at bounding box center [612, 206] width 147 height 21
type input "****"
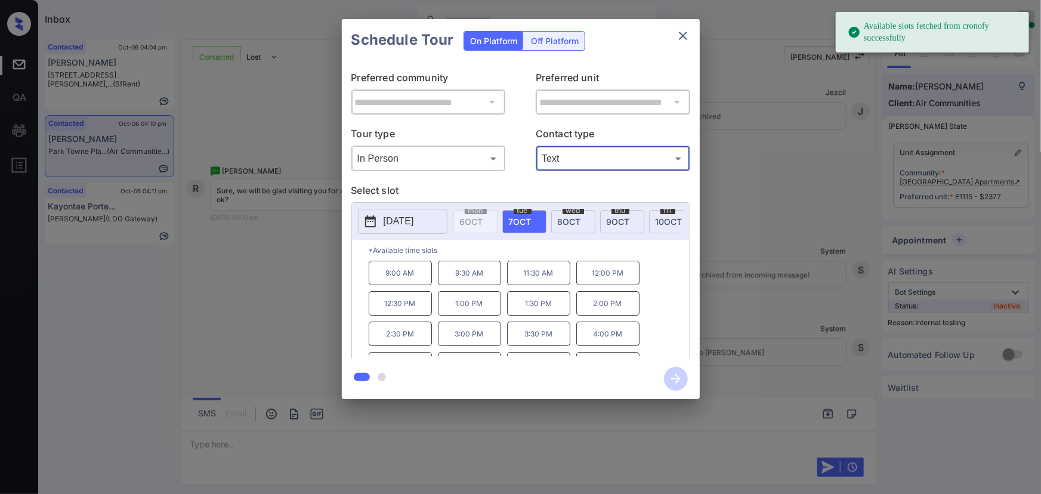
click at [387, 215] on p "[DATE]" at bounding box center [399, 221] width 30 height 14
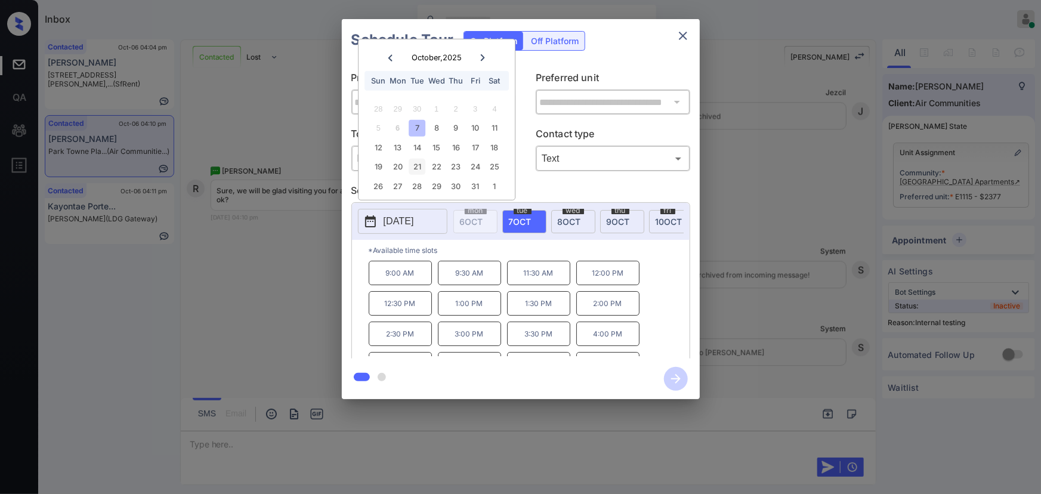
click at [416, 165] on div "21" at bounding box center [417, 167] width 16 height 16
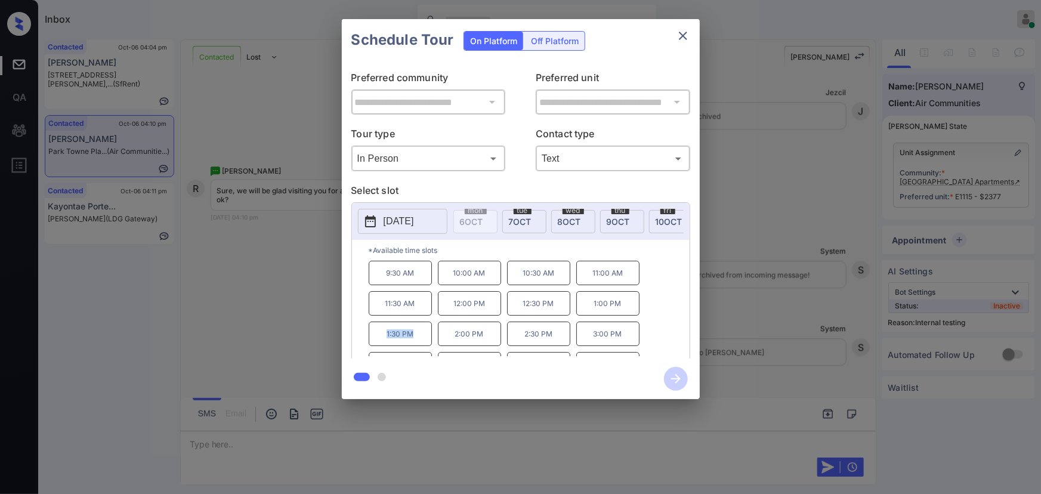
drag, startPoint x: 411, startPoint y: 336, endPoint x: 375, endPoint y: 329, distance: 36.5
click at [375, 329] on p "1:30 PM" at bounding box center [400, 334] width 63 height 24
click at [803, 254] on div "**********" at bounding box center [520, 209] width 1041 height 418
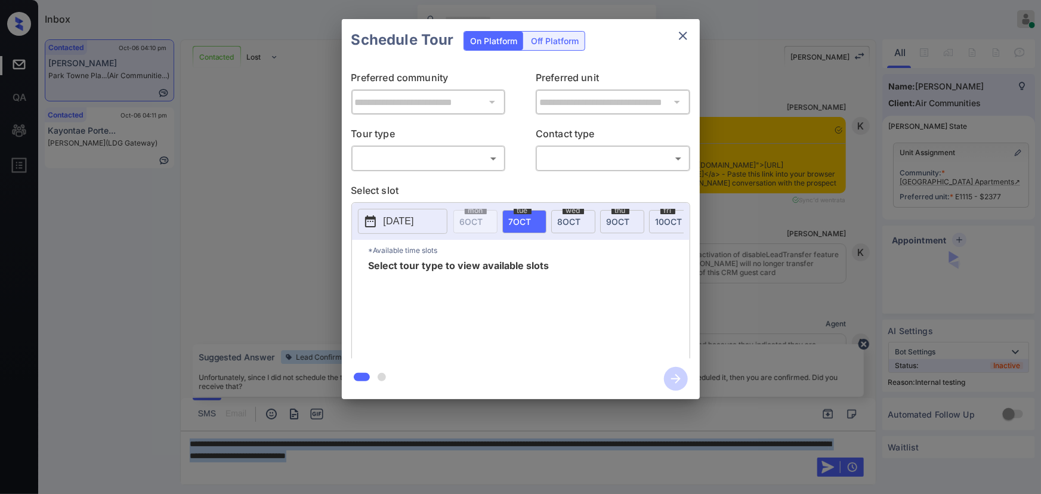
scroll to position [3955, 0]
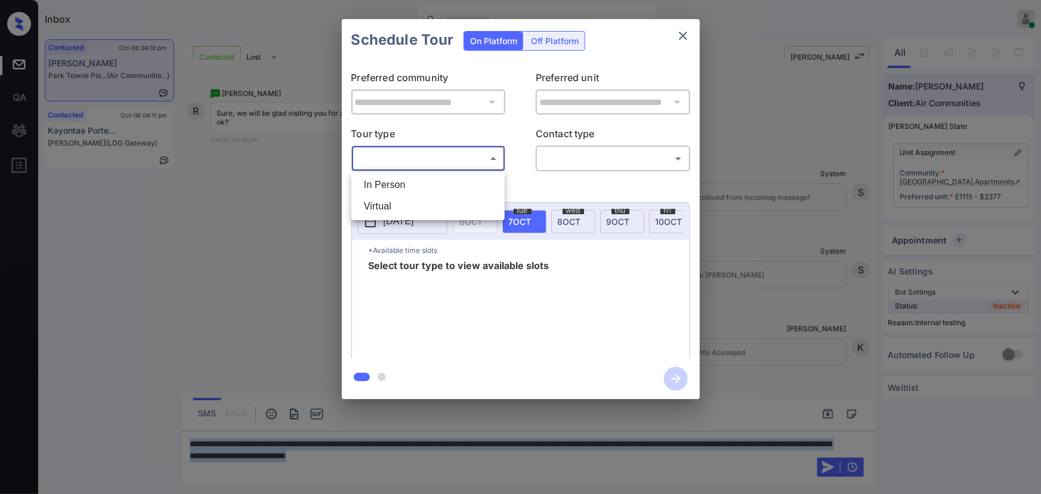
click at [424, 157] on body "Inbox [PERSON_NAME] Online Set yourself offline Set yourself on break Profile S…" at bounding box center [520, 247] width 1041 height 494
drag, startPoint x: 405, startPoint y: 185, endPoint x: 499, endPoint y: 175, distance: 95.4
click at [406, 186] on li "In Person" at bounding box center [427, 184] width 147 height 21
type input "********"
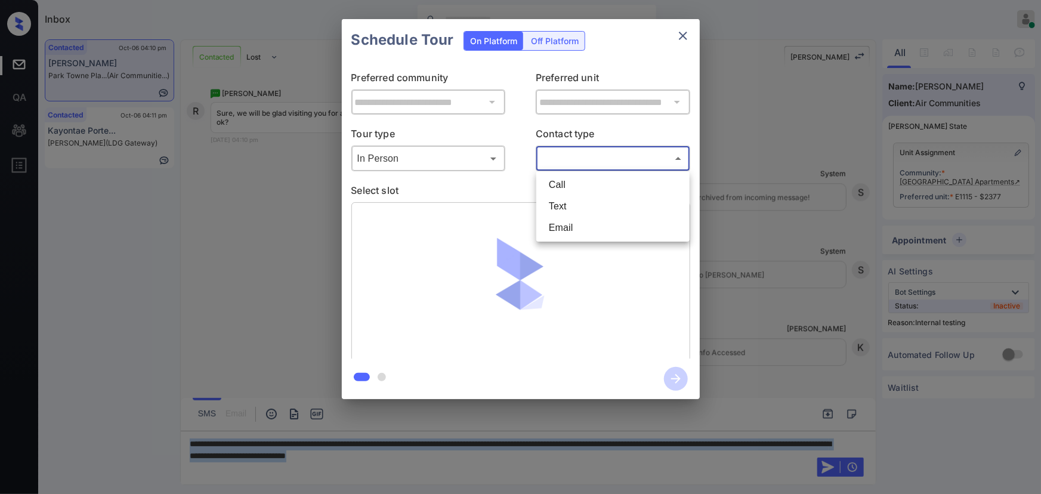
click at [557, 161] on body "Inbox [PERSON_NAME] Online Set yourself offline Set yourself on break Profile S…" at bounding box center [520, 247] width 1041 height 494
click at [557, 204] on li "Text" at bounding box center [612, 206] width 147 height 21
type input "****"
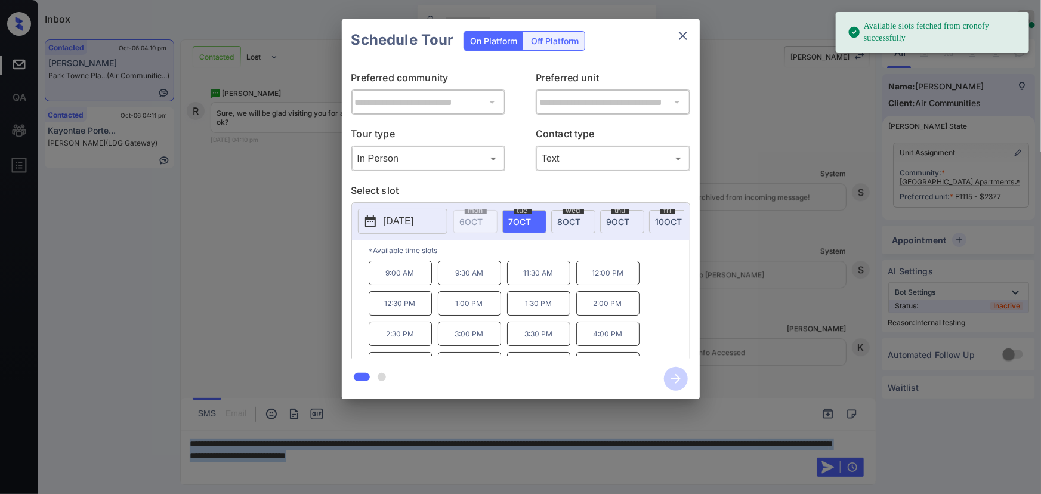
click at [412, 218] on p "[DATE]" at bounding box center [399, 221] width 30 height 14
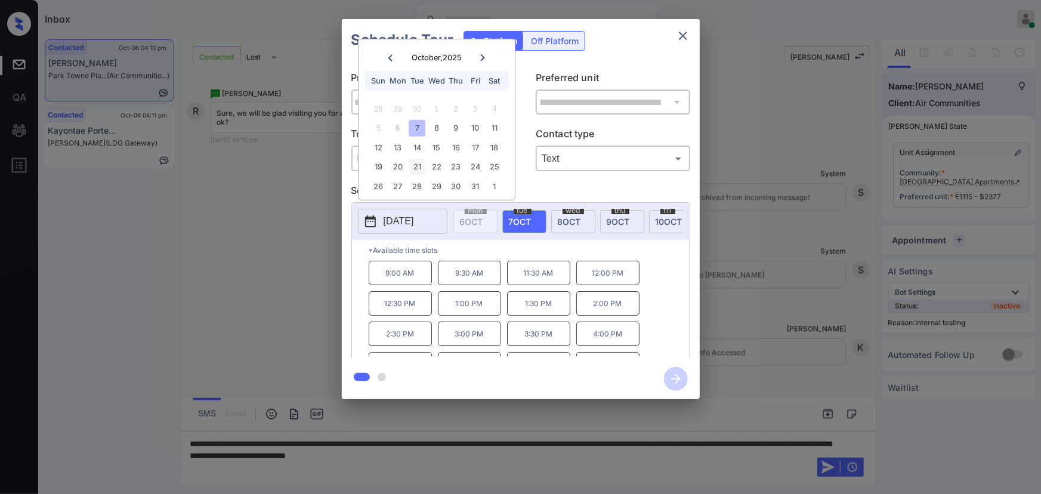
click at [418, 165] on div "21" at bounding box center [417, 167] width 16 height 16
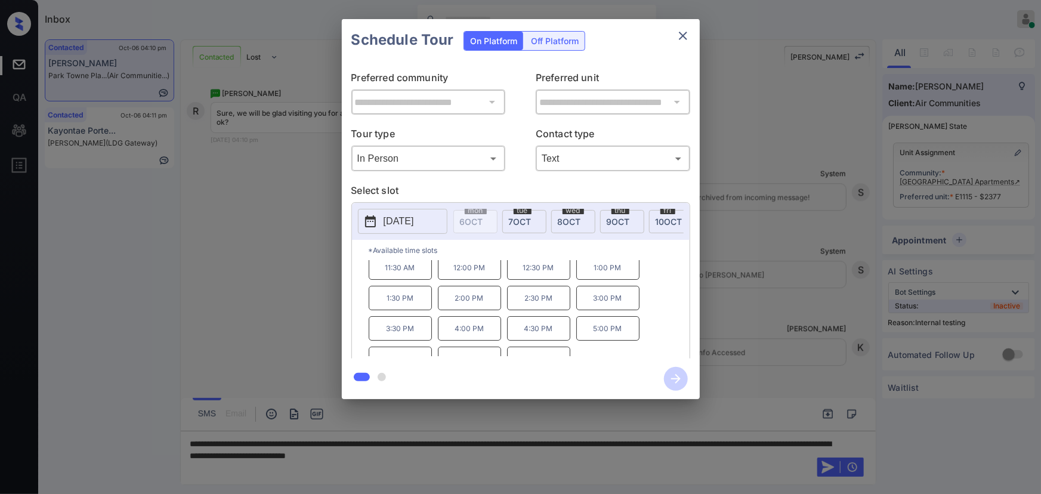
click at [607, 275] on p "1:00 PM" at bounding box center [607, 267] width 63 height 24
click at [699, 447] on div at bounding box center [520, 247] width 1041 height 494
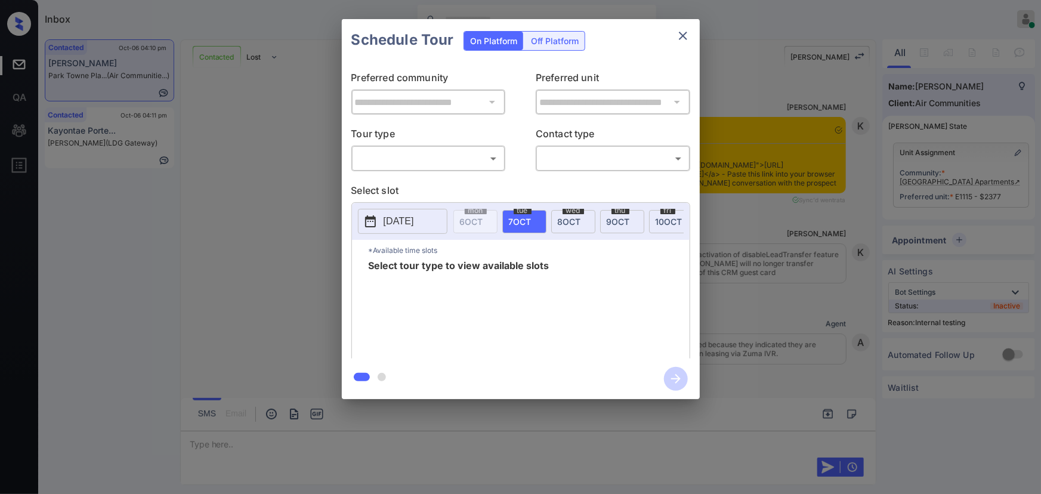
scroll to position [3955, 0]
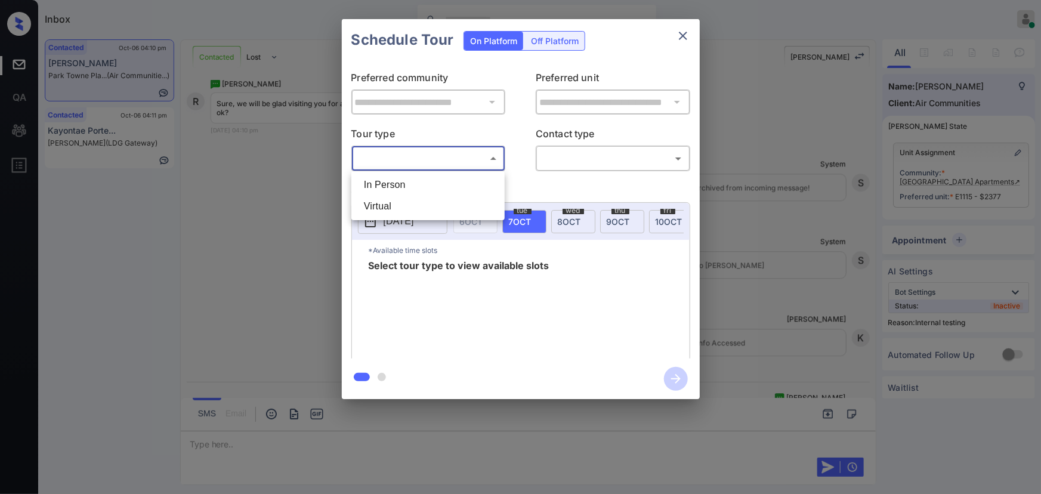
drag, startPoint x: 412, startPoint y: 155, endPoint x: 411, endPoint y: 168, distance: 12.6
click at [412, 155] on body "Inbox Kenneth Umali Online Set yourself offline Set yourself on break Profile S…" at bounding box center [520, 247] width 1041 height 494
drag, startPoint x: 401, startPoint y: 178, endPoint x: 501, endPoint y: 174, distance: 99.7
click at [401, 178] on li "In Person" at bounding box center [427, 184] width 147 height 21
type input "********"
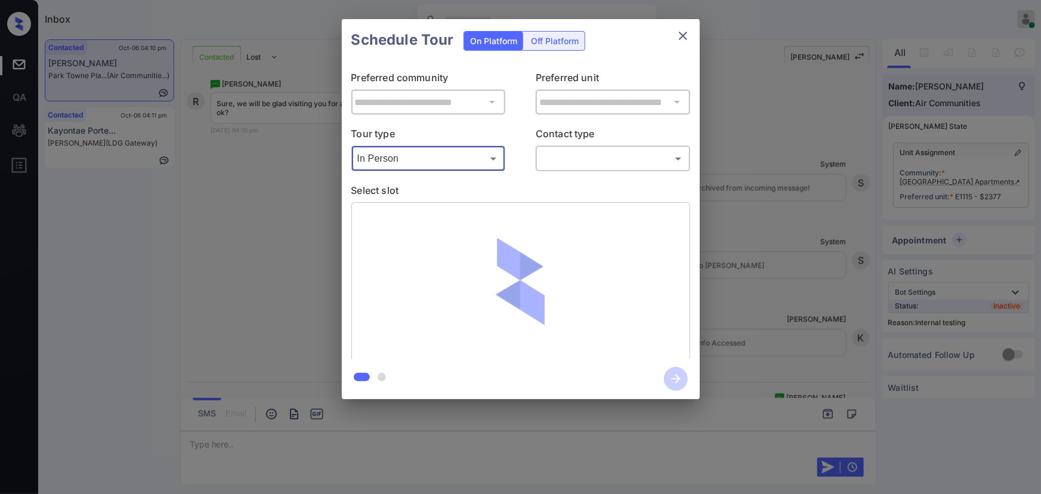
click at [572, 158] on body "Inbox Kenneth Umali Online Set yourself offline Set yourself on break Profile S…" at bounding box center [520, 247] width 1041 height 494
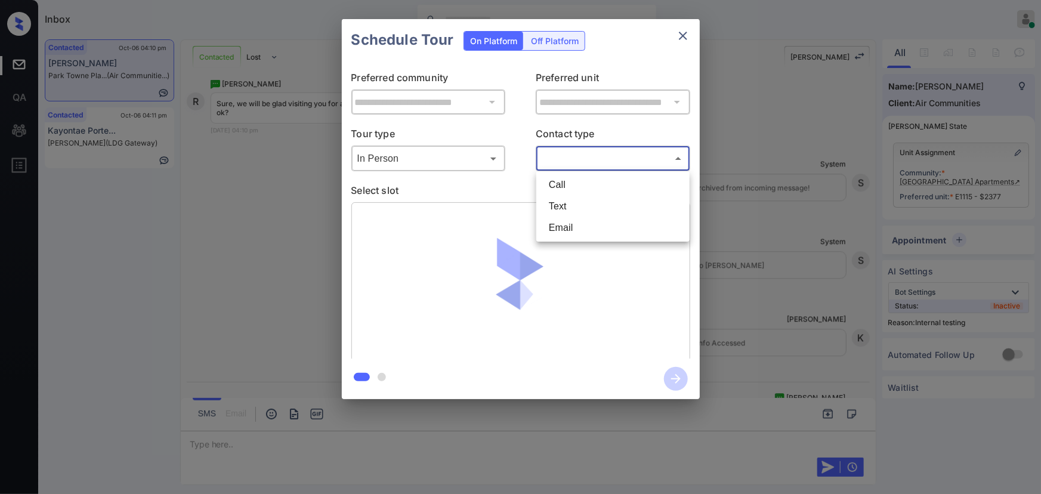
click at [558, 204] on li "Text" at bounding box center [612, 206] width 147 height 21
type input "****"
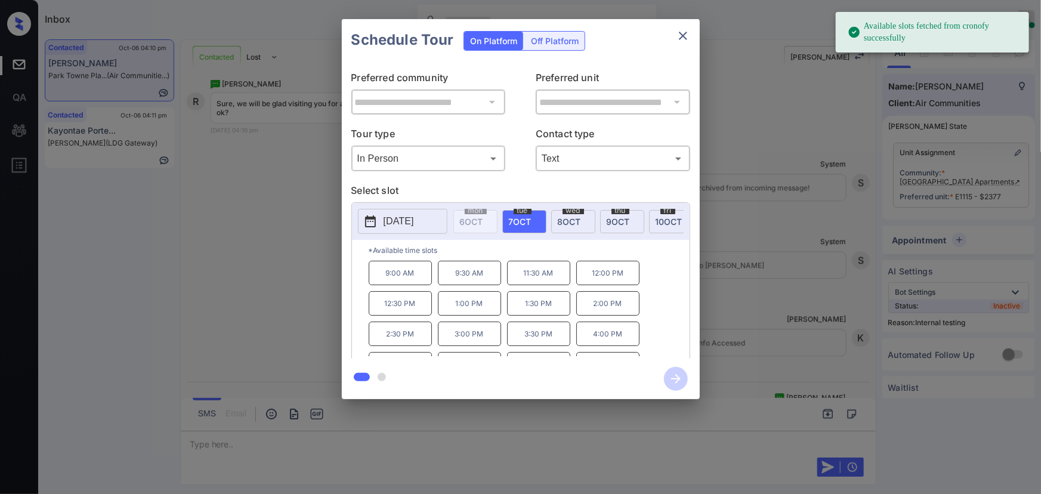
click at [409, 220] on p "2025-10-07" at bounding box center [399, 221] width 30 height 14
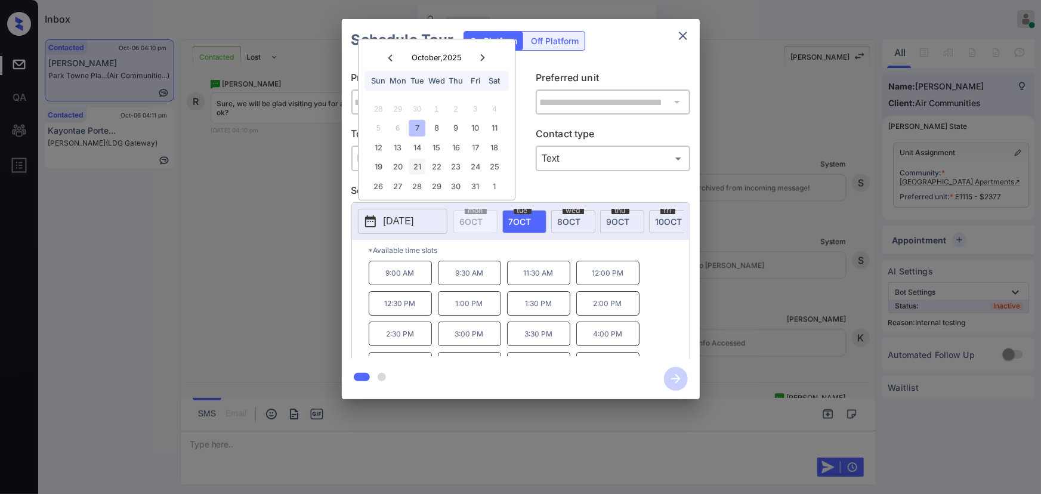
click at [416, 164] on div "21" at bounding box center [417, 167] width 16 height 16
click at [592, 305] on p "1:00 PM" at bounding box center [607, 303] width 63 height 24
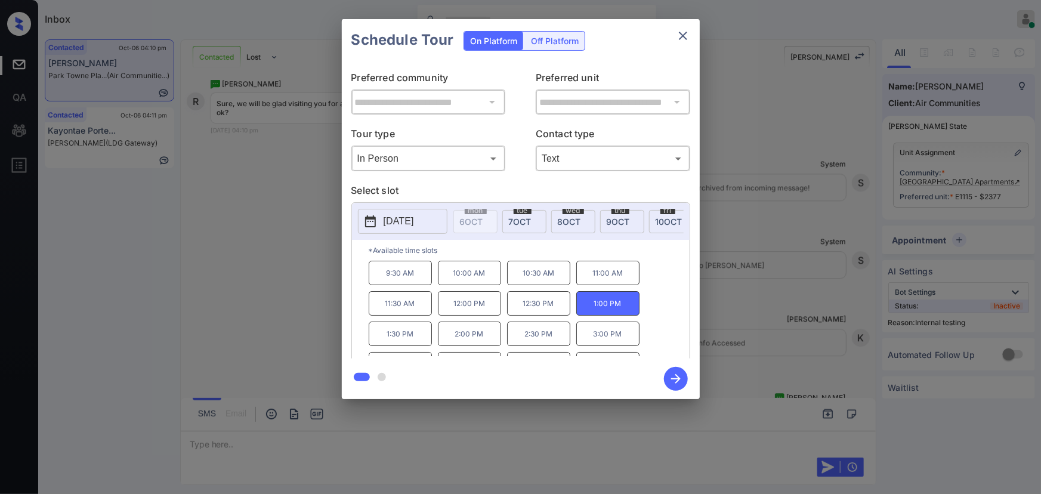
click at [675, 378] on icon "button" at bounding box center [676, 379] width 24 height 24
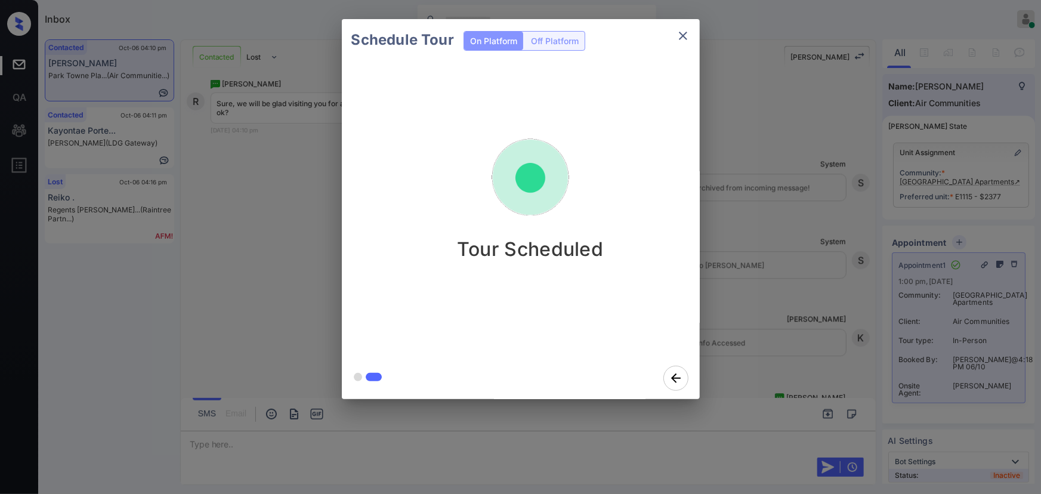
click at [681, 36] on icon "close" at bounding box center [683, 36] width 8 height 8
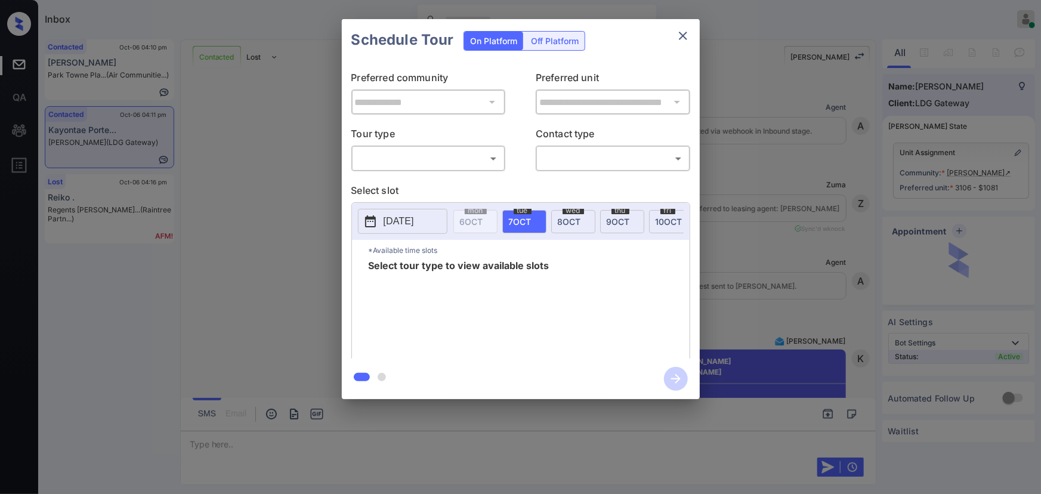
scroll to position [4808, 0]
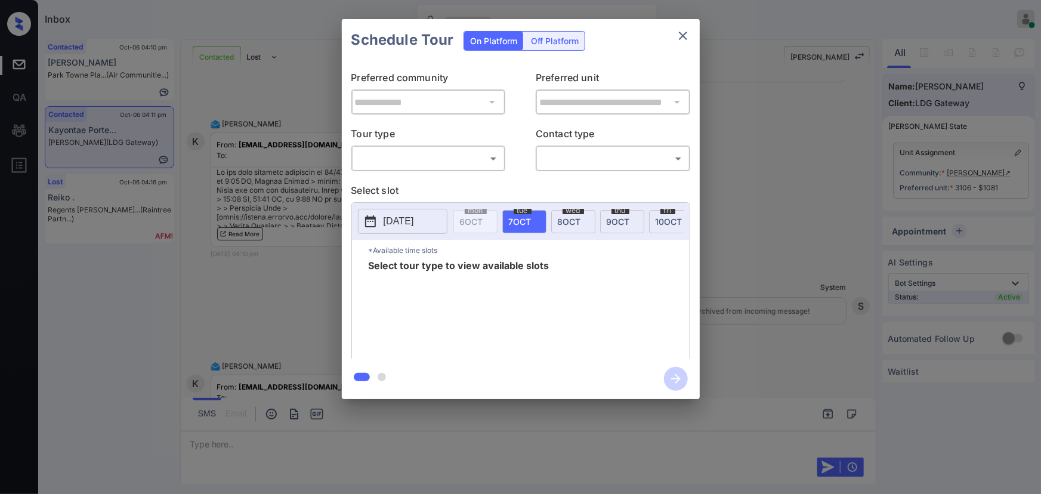
click at [381, 154] on body "Inbox Kenneth Umali Online Set yourself offline Set yourself on break Profile S…" at bounding box center [520, 247] width 1041 height 494
drag, startPoint x: 380, startPoint y: 191, endPoint x: 413, endPoint y: 192, distance: 32.8
click at [384, 189] on li "In Person" at bounding box center [427, 184] width 147 height 21
type input "********"
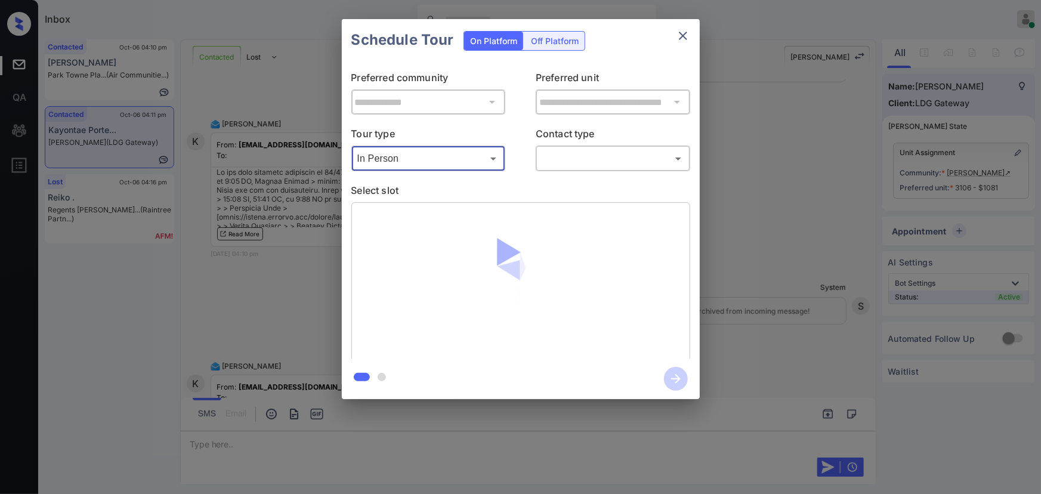
click at [617, 163] on body "Inbox Kenneth Umali Online Set yourself offline Set yourself on break Profile S…" at bounding box center [520, 247] width 1041 height 494
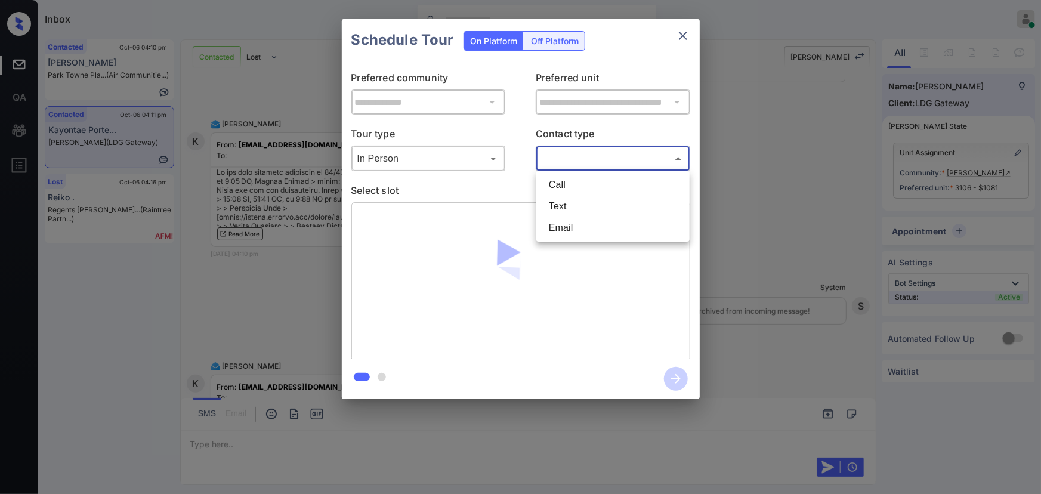
click at [572, 202] on li "Text" at bounding box center [612, 206] width 147 height 21
type input "****"
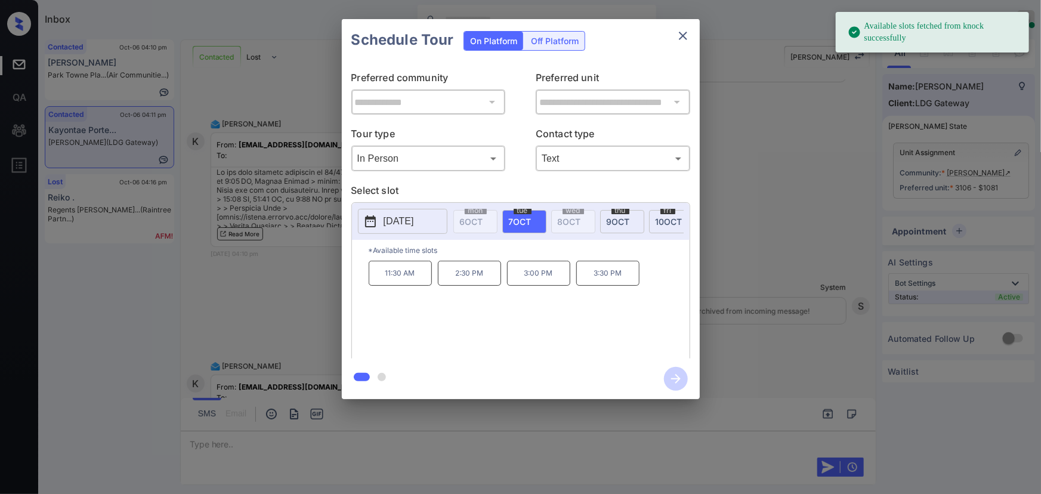
click at [406, 222] on p "2025-10-07" at bounding box center [399, 221] width 30 height 14
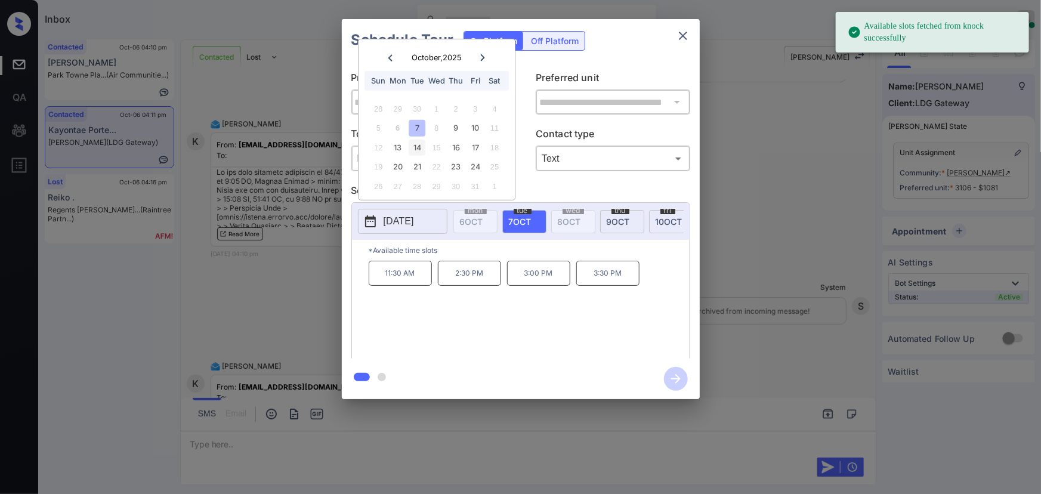
click at [413, 143] on div "14" at bounding box center [417, 148] width 16 height 16
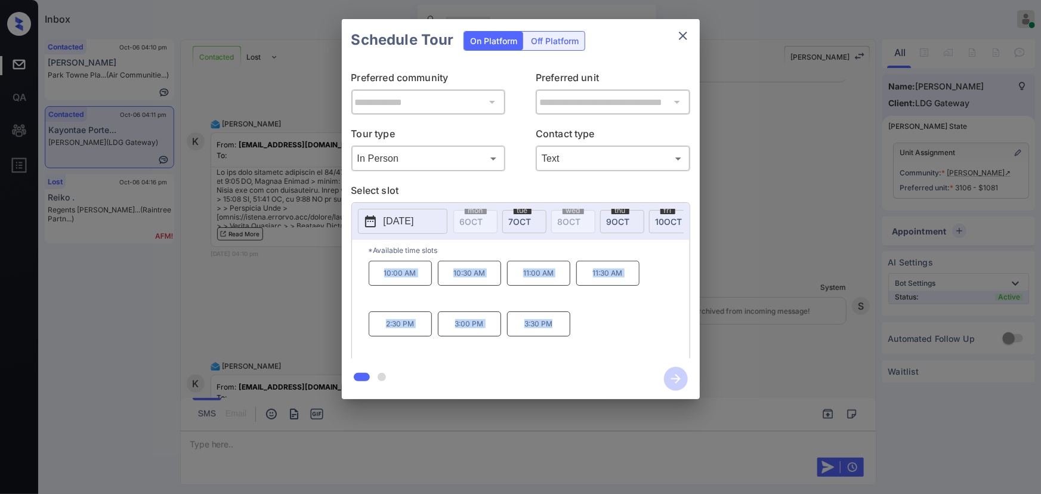
copy div "10:00 AM 10:30 AM 11:00 AM 11:30 AM 2:30 PM 3:00 PM 3:30 PM"
drag, startPoint x: 527, startPoint y: 328, endPoint x: 376, endPoint y: 274, distance: 160.0
click at [376, 274] on div "10:00 AM 10:30 AM 11:00 AM 11:30 AM 2:30 PM 3:00 PM 3:30 PM" at bounding box center [529, 308] width 321 height 95
click at [338, 437] on div at bounding box center [520, 247] width 1041 height 494
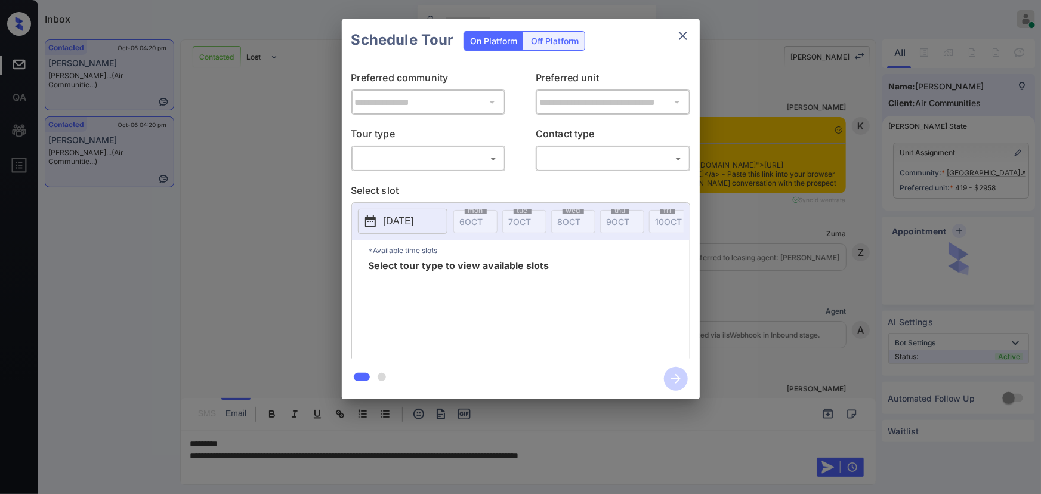
scroll to position [1900, 0]
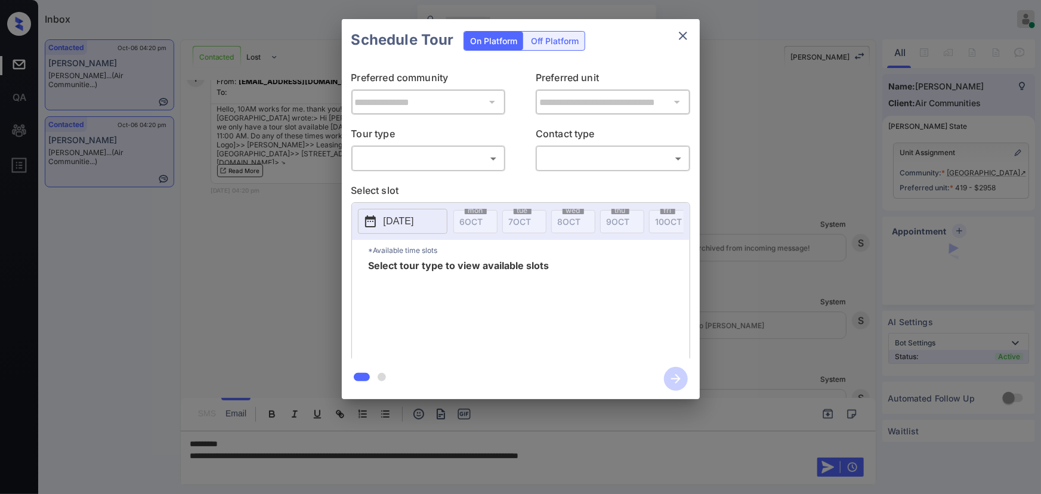
click at [415, 147] on div "​ ​" at bounding box center [428, 159] width 155 height 26
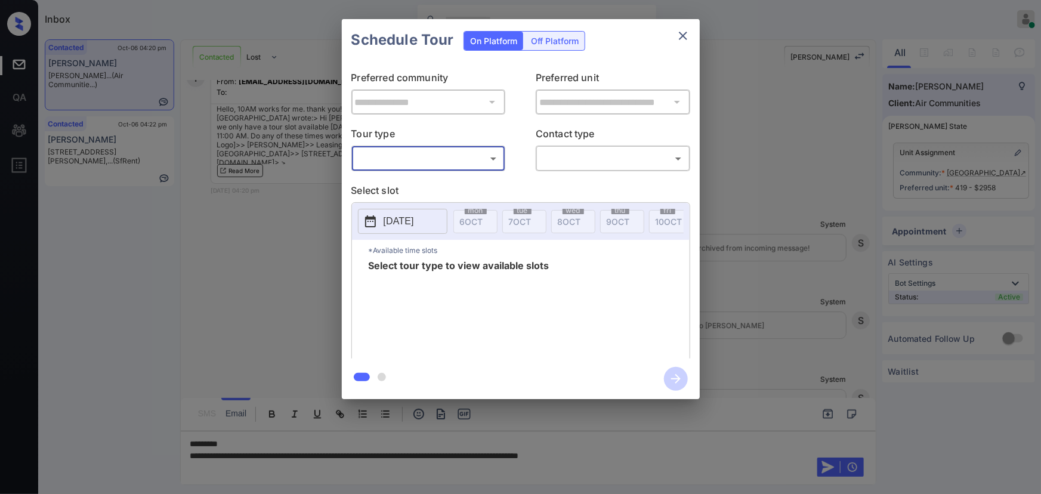
click at [416, 158] on body "Inbox [PERSON_NAME] Online Set yourself offline Set yourself on break Profile S…" at bounding box center [520, 247] width 1041 height 494
click at [412, 187] on li "In Person" at bounding box center [427, 184] width 147 height 21
type input "********"
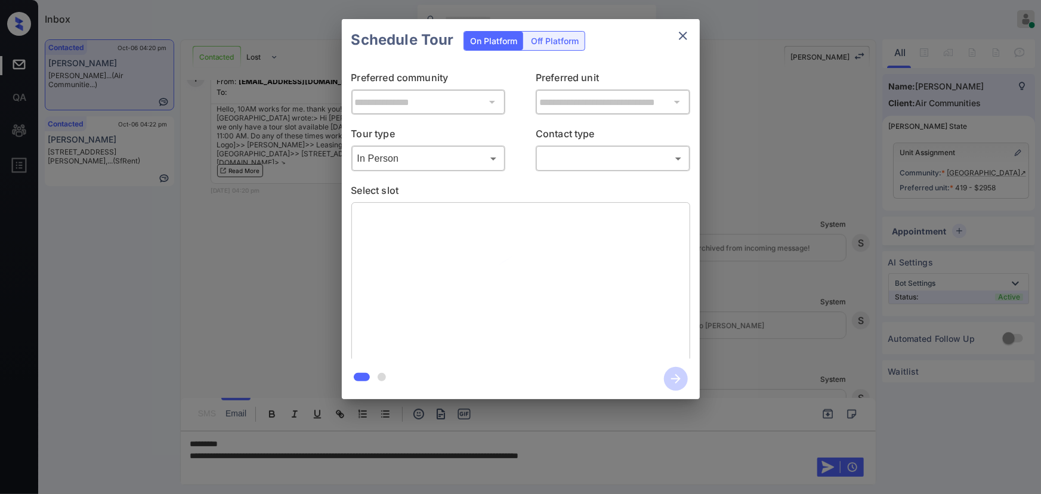
click at [572, 167] on div "​ ​" at bounding box center [613, 159] width 155 height 26
click at [562, 158] on body "Inbox [PERSON_NAME] Online Set yourself offline Set yourself on break Profile S…" at bounding box center [520, 247] width 1041 height 494
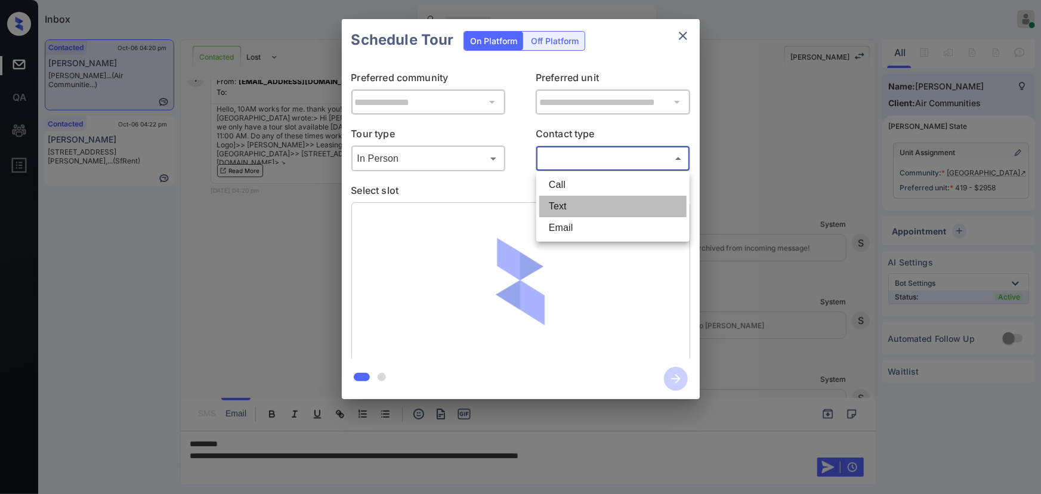
click at [558, 209] on li "Text" at bounding box center [612, 206] width 147 height 21
type input "****"
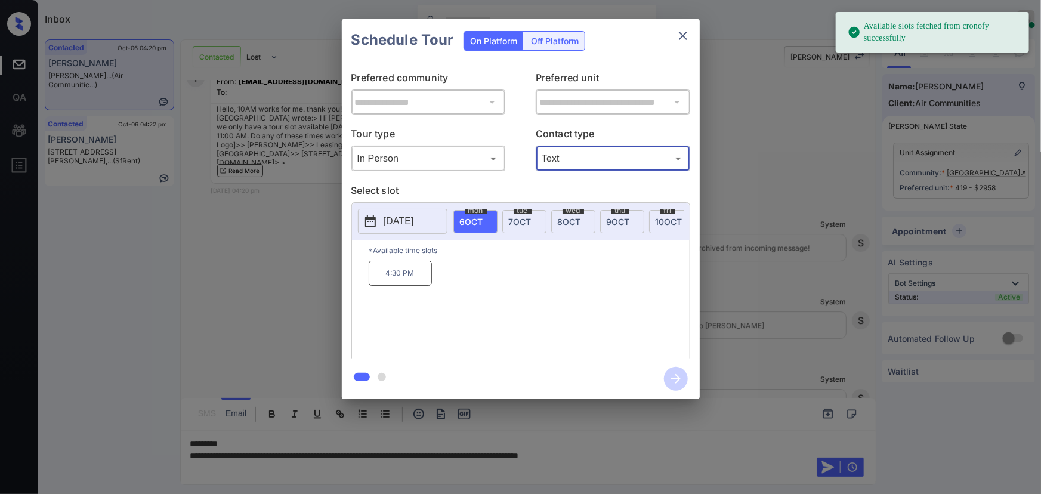
click at [414, 214] on p "[DATE]" at bounding box center [399, 221] width 30 height 14
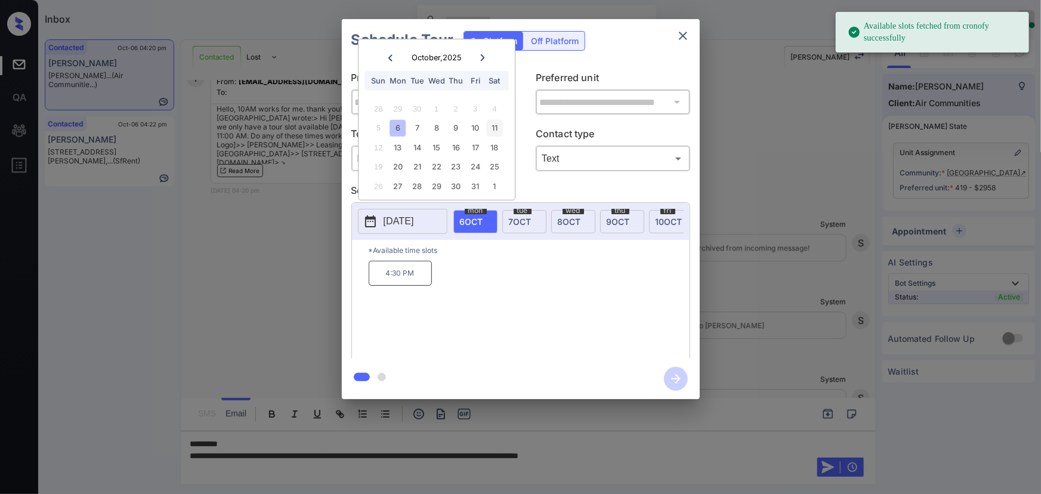
click at [499, 124] on div "11" at bounding box center [495, 128] width 16 height 16
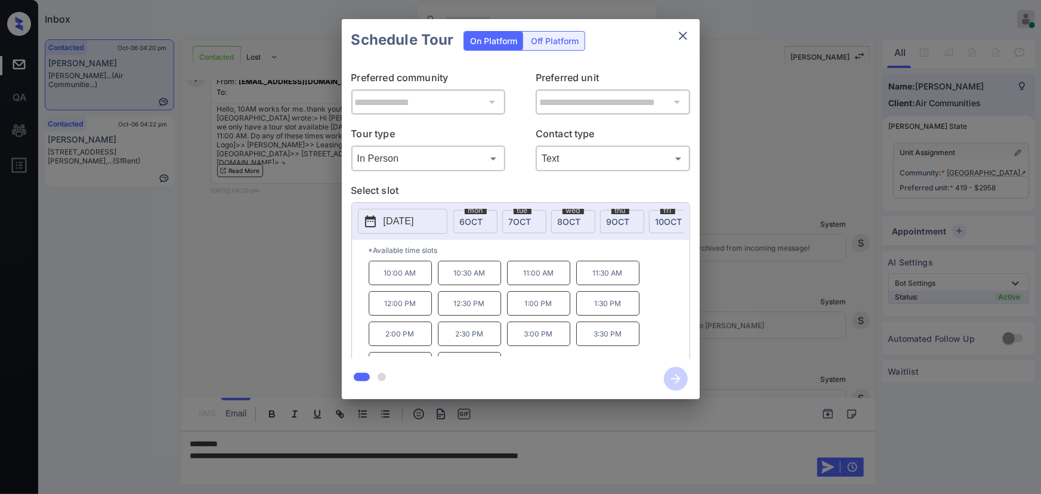
click at [409, 280] on p "10:00 AM" at bounding box center [400, 273] width 63 height 24
click at [645, 459] on div at bounding box center [520, 247] width 1041 height 494
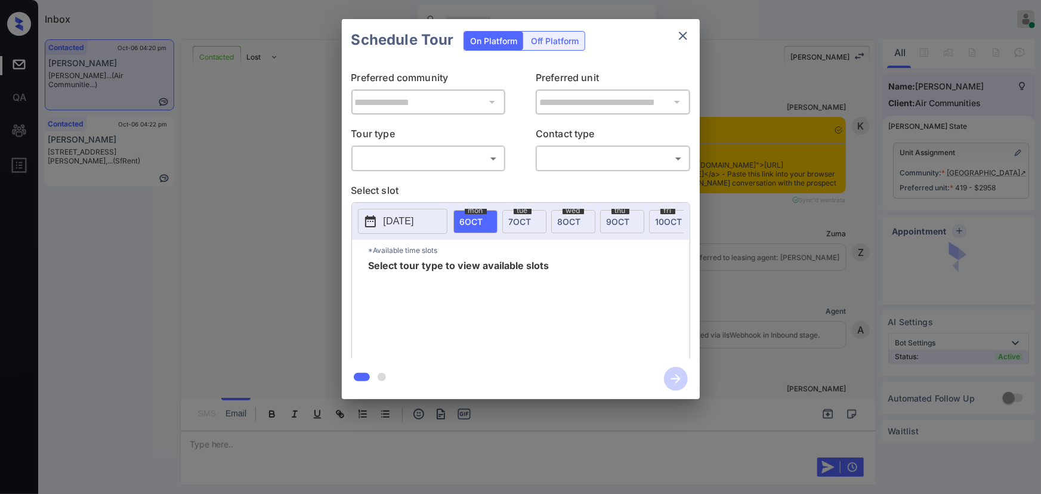
scroll to position [1692, 0]
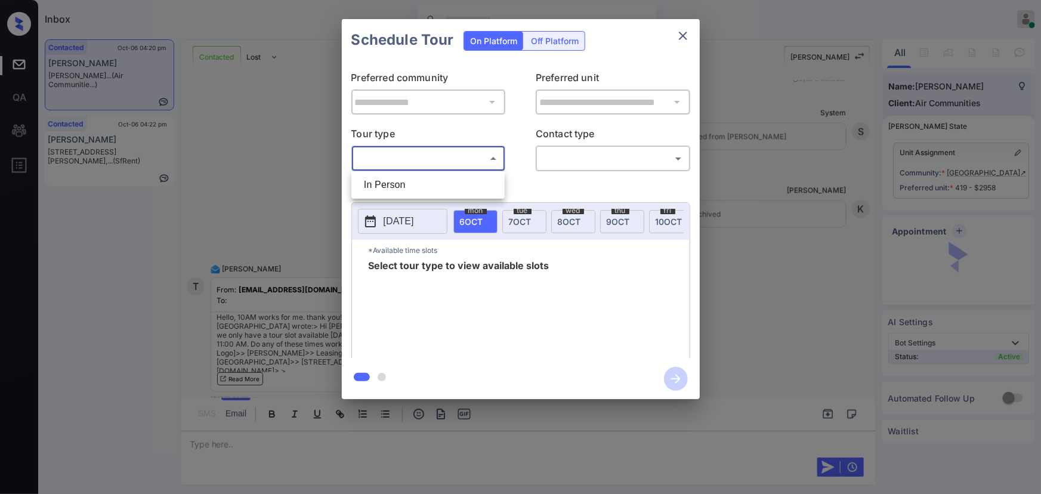
click at [376, 161] on body "Inbox [PERSON_NAME] Online Set yourself offline Set yourself on break Profile S…" at bounding box center [520, 247] width 1041 height 494
click at [384, 174] on li "In Person" at bounding box center [427, 184] width 147 height 21
type input "********"
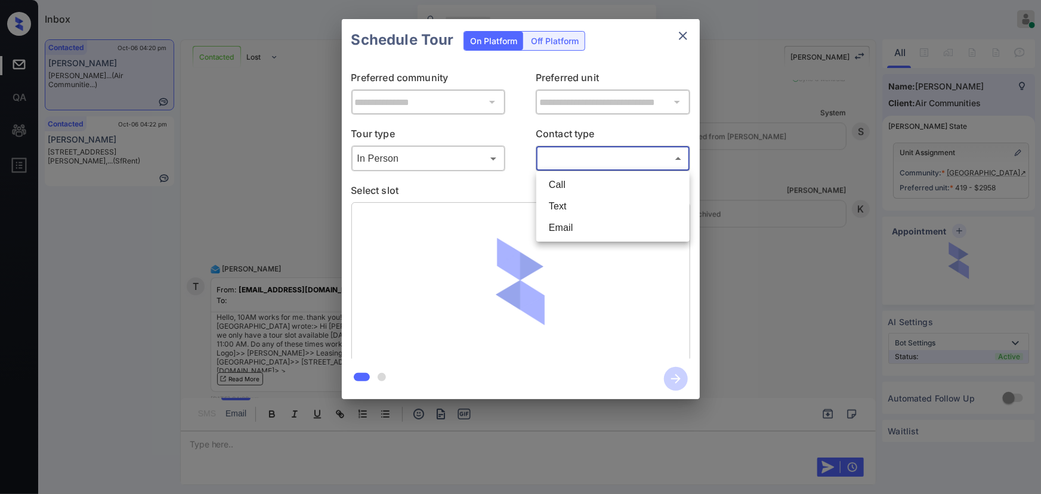
drag, startPoint x: 566, startPoint y: 161, endPoint x: 567, endPoint y: 192, distance: 30.5
click at [566, 161] on body "Inbox [PERSON_NAME] Online Set yourself offline Set yourself on break Profile S…" at bounding box center [520, 247] width 1041 height 494
click at [562, 202] on li "Text" at bounding box center [612, 206] width 147 height 21
type input "****"
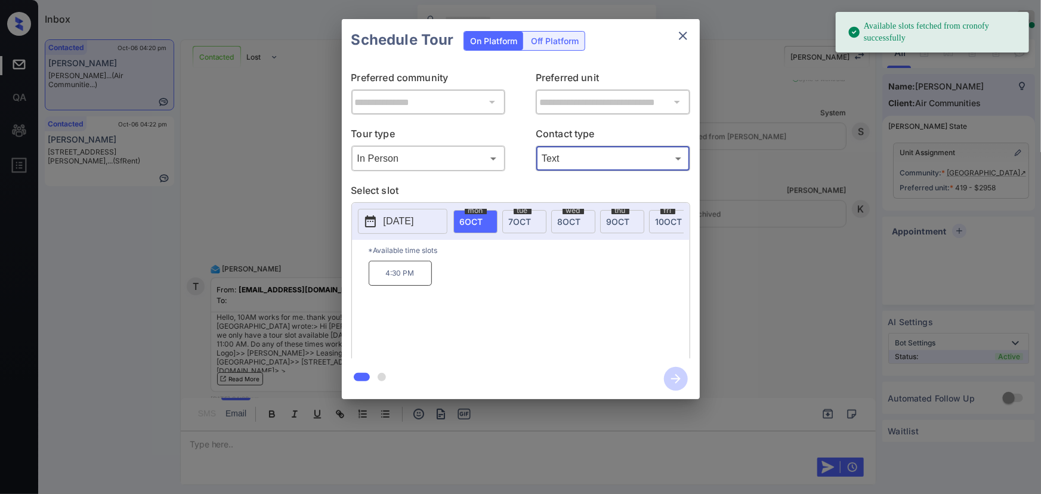
click at [411, 219] on p "[DATE]" at bounding box center [399, 221] width 30 height 14
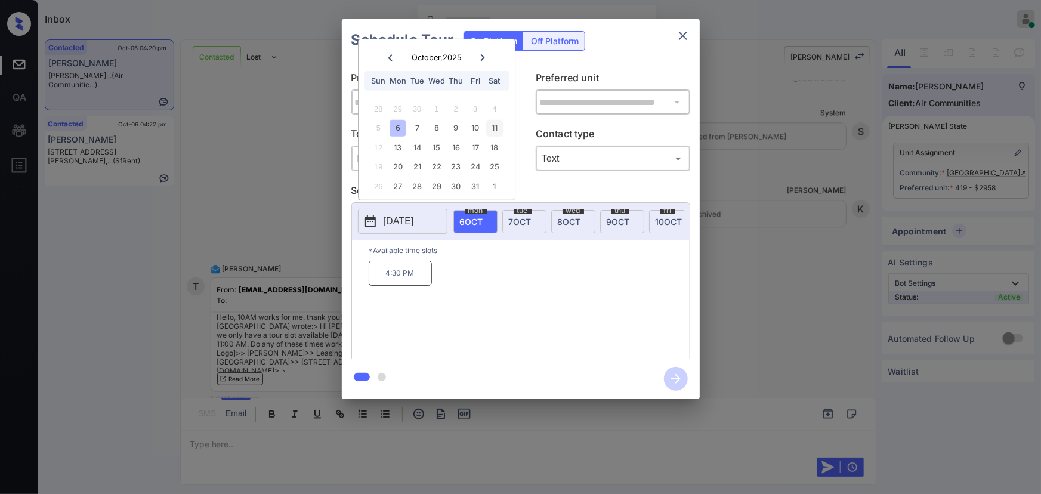
click at [494, 122] on div "11" at bounding box center [495, 128] width 16 height 16
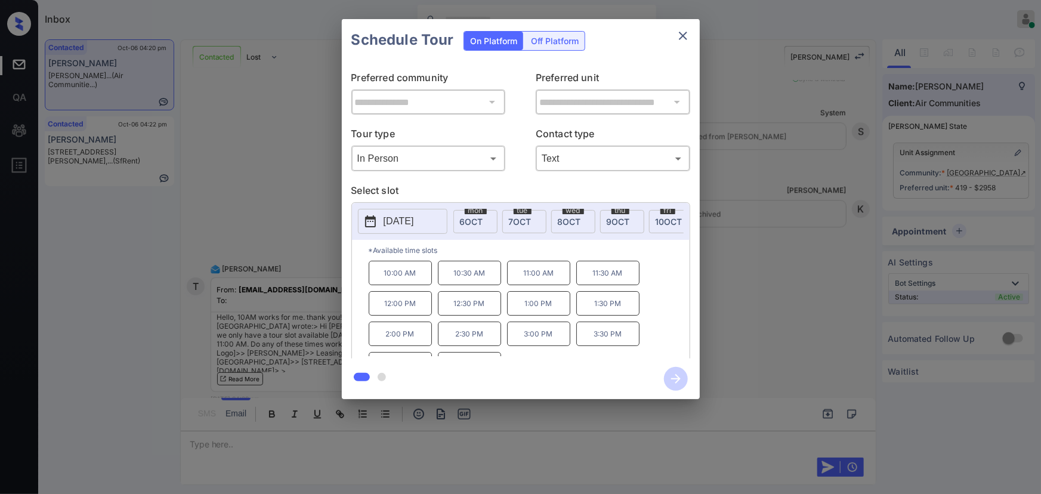
click at [412, 278] on p "10:00 AM" at bounding box center [400, 273] width 63 height 24
click at [674, 374] on icon "button" at bounding box center [676, 379] width 24 height 24
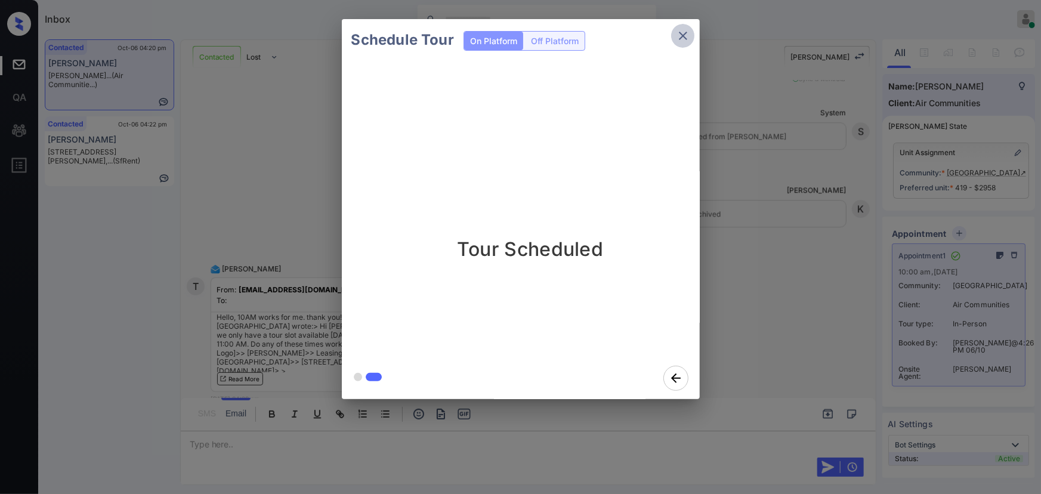
click at [682, 36] on icon "close" at bounding box center [683, 36] width 8 height 8
